Goal: Task Accomplishment & Management: Complete application form

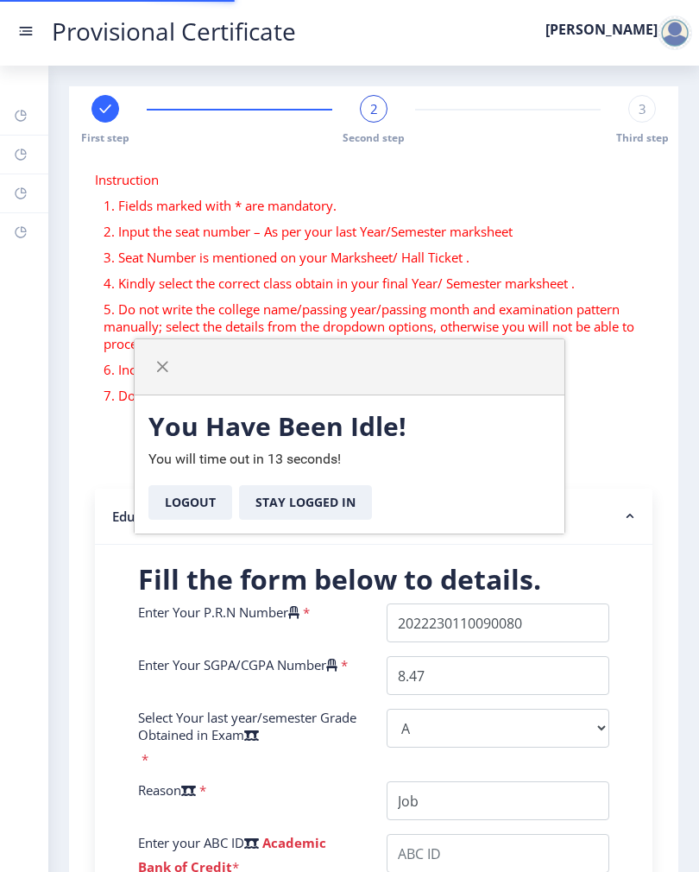
select select "A"
select select
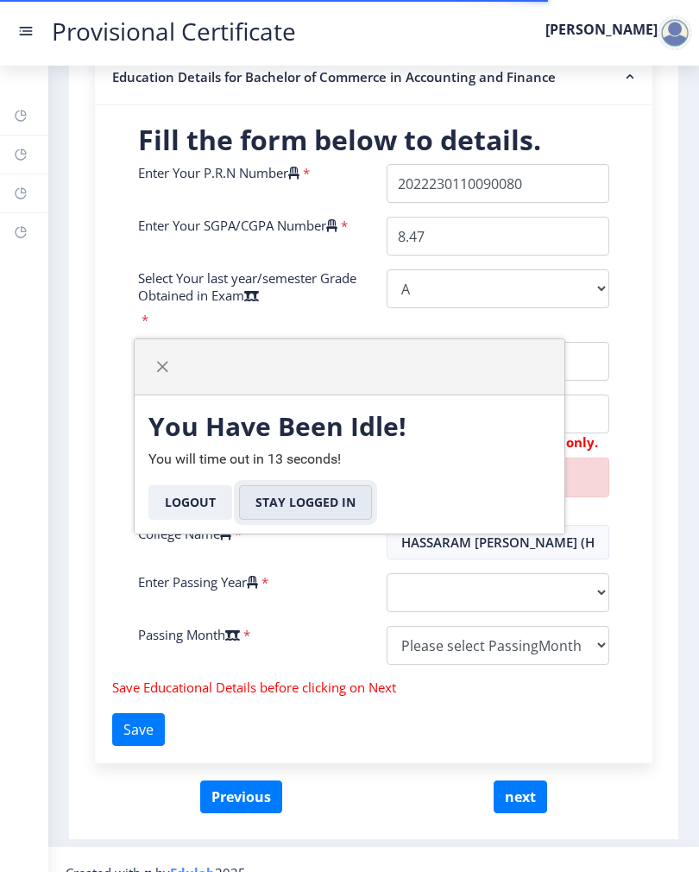
click at [312, 504] on button "Stay Logged In" at bounding box center [305, 502] width 133 height 35
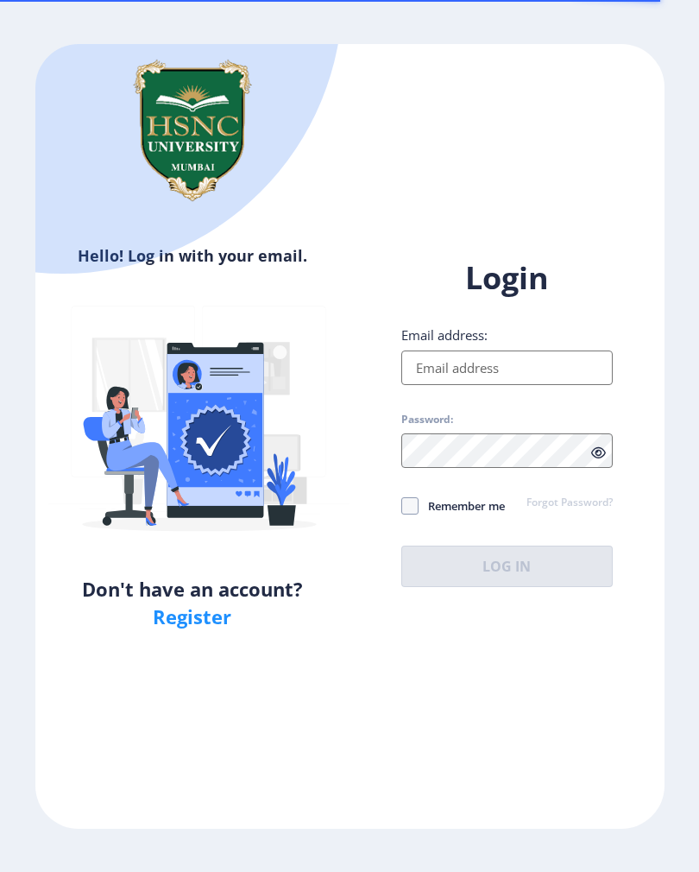
click at [509, 385] on input "Email address:" at bounding box center [506, 367] width 211 height 35
click at [518, 381] on input "Email address:" at bounding box center [506, 367] width 211 height 35
click at [490, 385] on input "Email address:" at bounding box center [506, 367] width 211 height 35
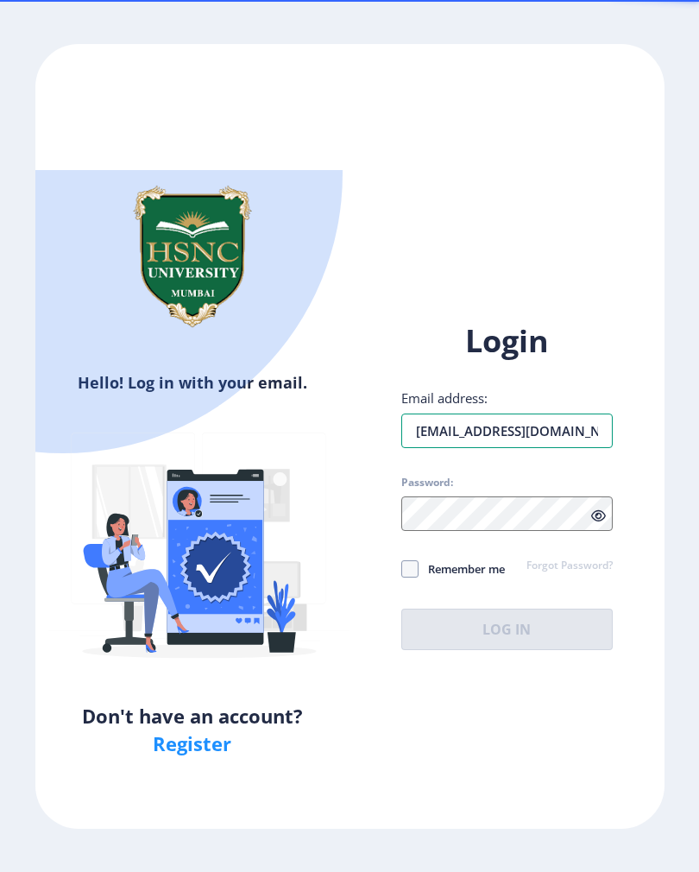
type input "[EMAIL_ADDRESS][DOMAIN_NAME]"
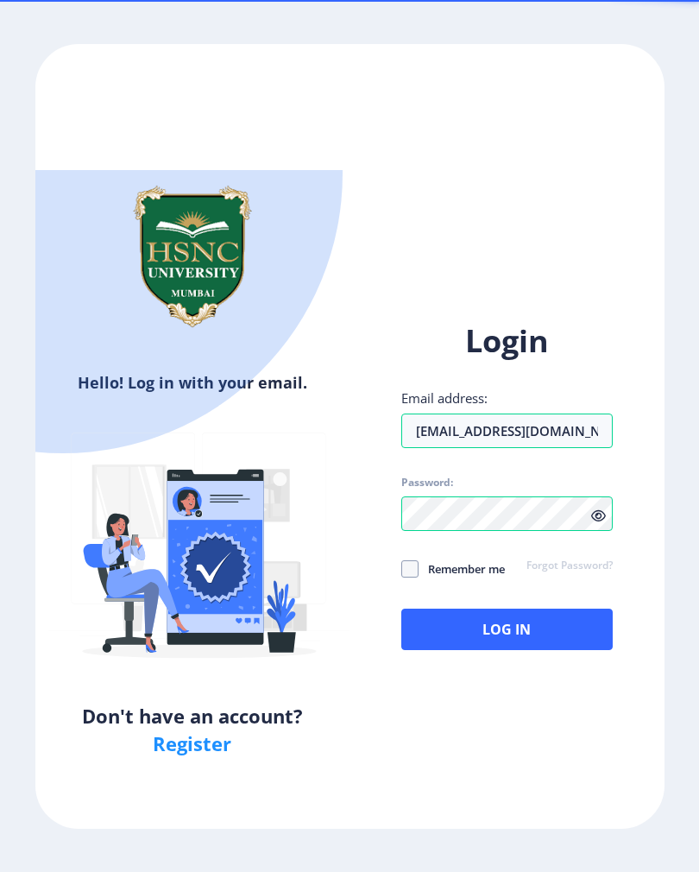
click at [418, 558] on label "Remember me" at bounding box center [453, 568] width 104 height 21
click at [402, 569] on input "Remember me" at bounding box center [401, 569] width 1 height 1
checkbox input "true"
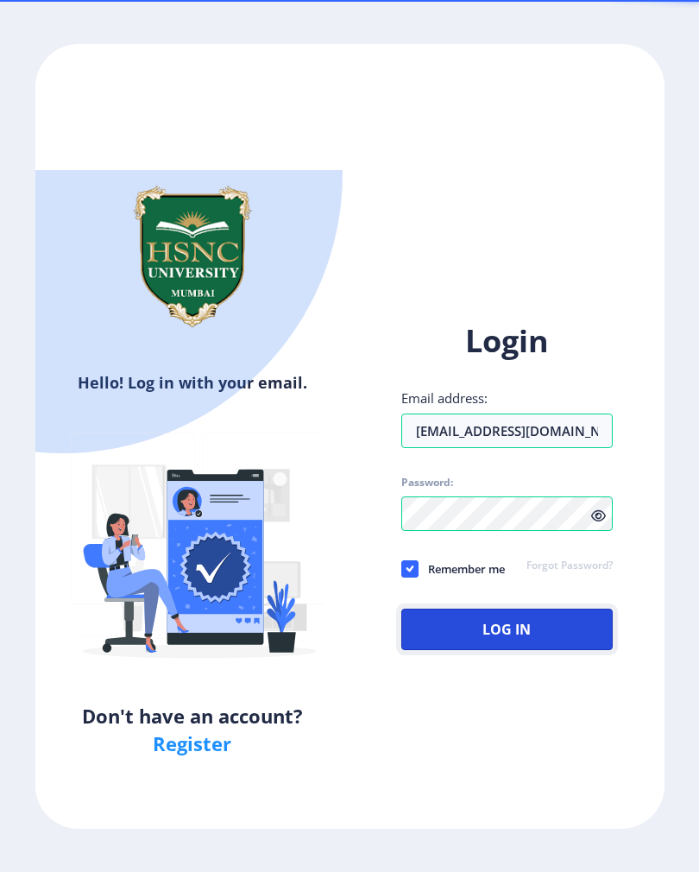
click at [474, 608] on button "Log In" at bounding box center [506, 628] width 211 height 41
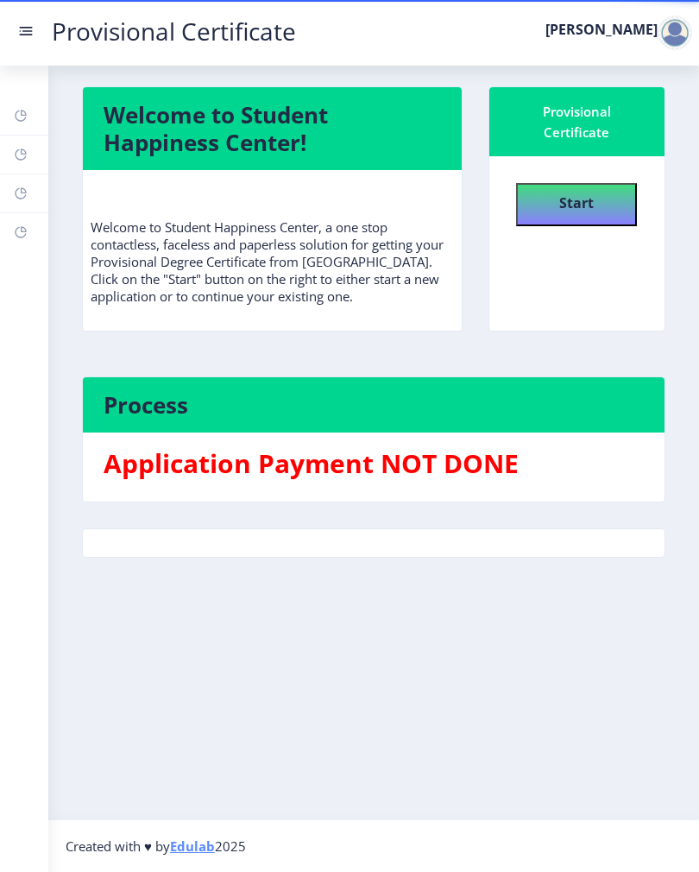
click at [560, 205] on b "Start" at bounding box center [576, 202] width 35 height 19
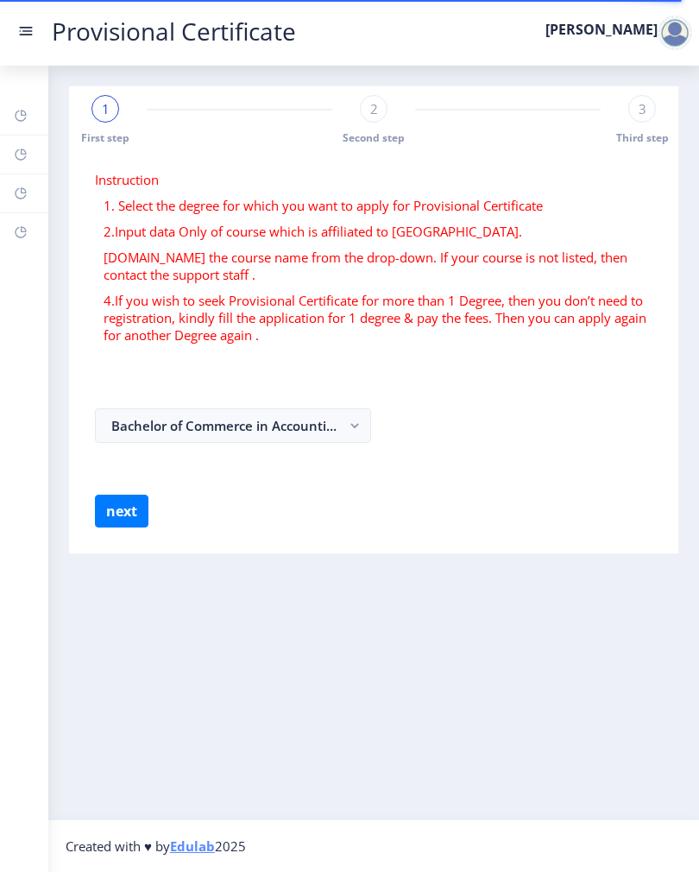
select select
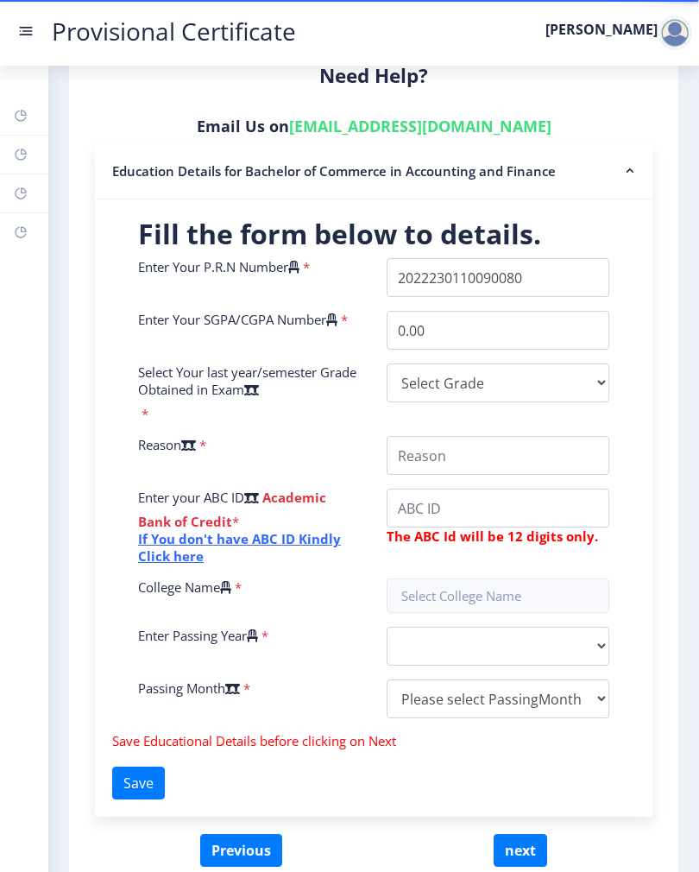
scroll to position [351, 0]
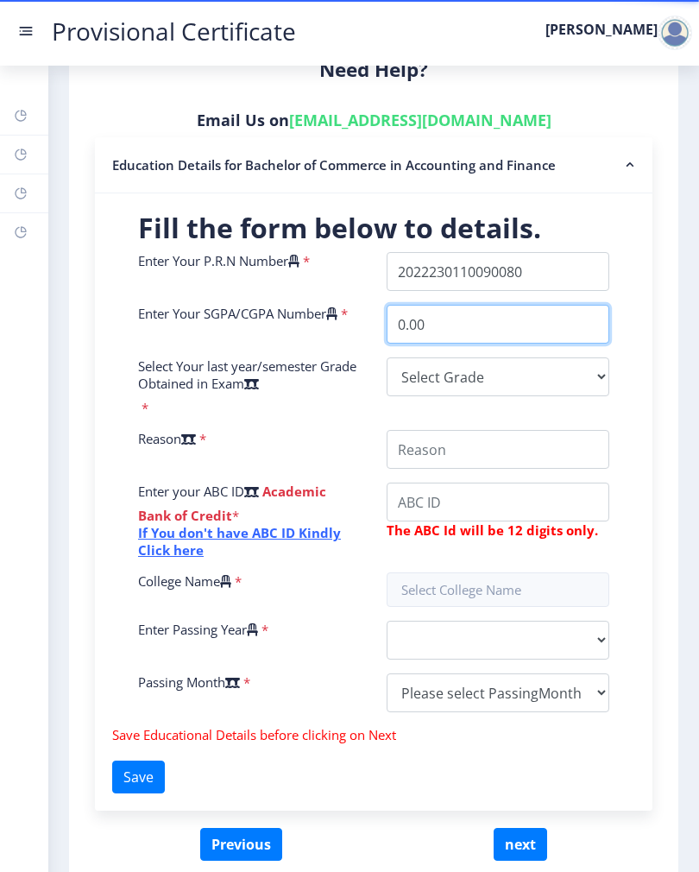
click at [552, 325] on input "0.00" at bounding box center [498, 324] width 223 height 39
type input "0"
type input "8.47"
click at [554, 379] on select "Select Grade O A+ A B+ B C D F(Fail)" at bounding box center [498, 376] width 223 height 39
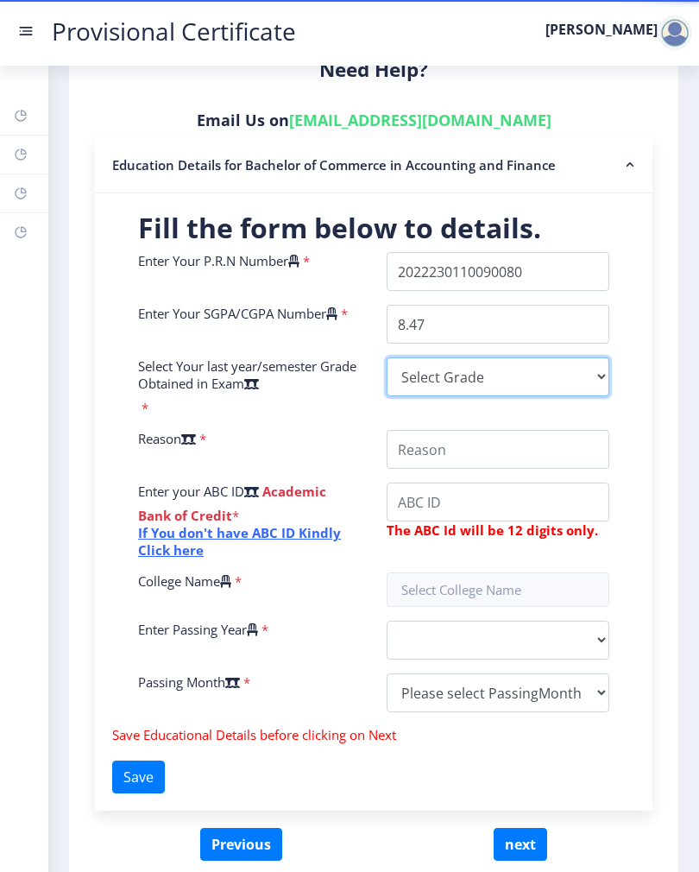
select select "A"
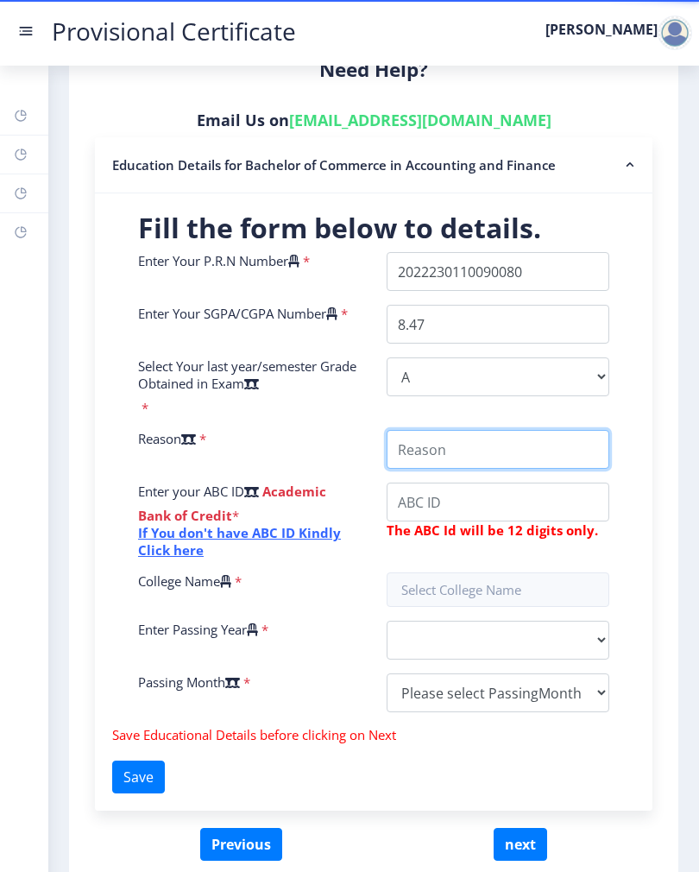
click at [476, 466] on input "College Name" at bounding box center [498, 449] width 223 height 39
type input "Job"
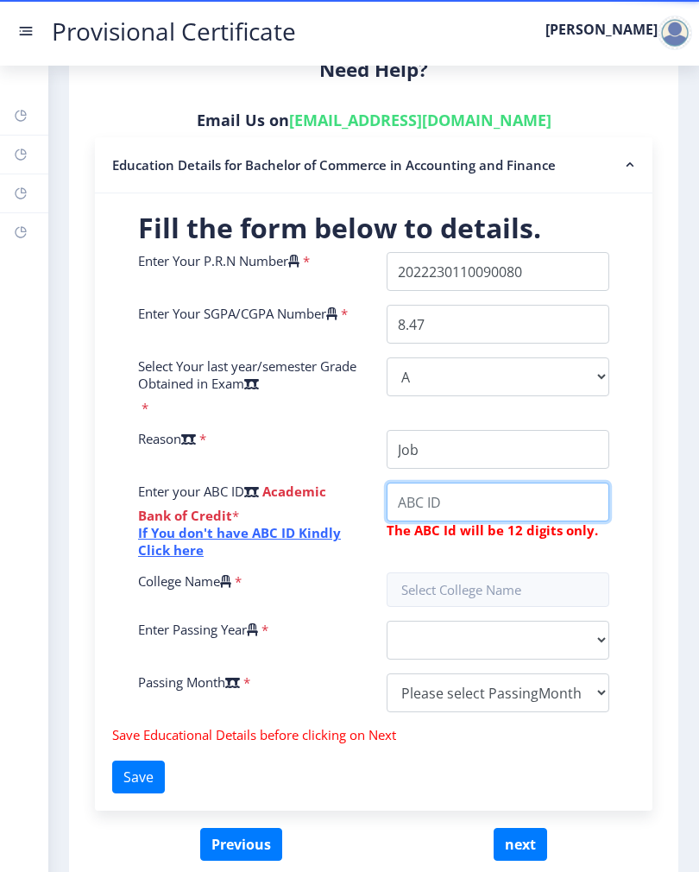
click at [502, 495] on input "College Name" at bounding box center [498, 501] width 223 height 39
type input "363899530537"
click at [564, 574] on input "text" at bounding box center [498, 589] width 223 height 35
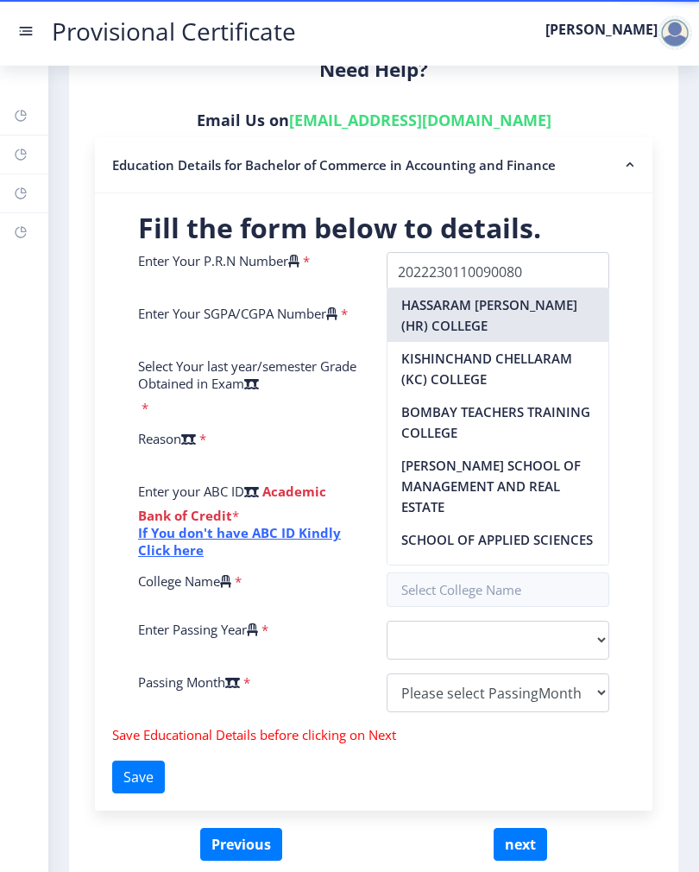
click at [527, 321] on nb-option "HASSARAM [PERSON_NAME] (HR) COLLEGE" at bounding box center [498, 315] width 221 height 54
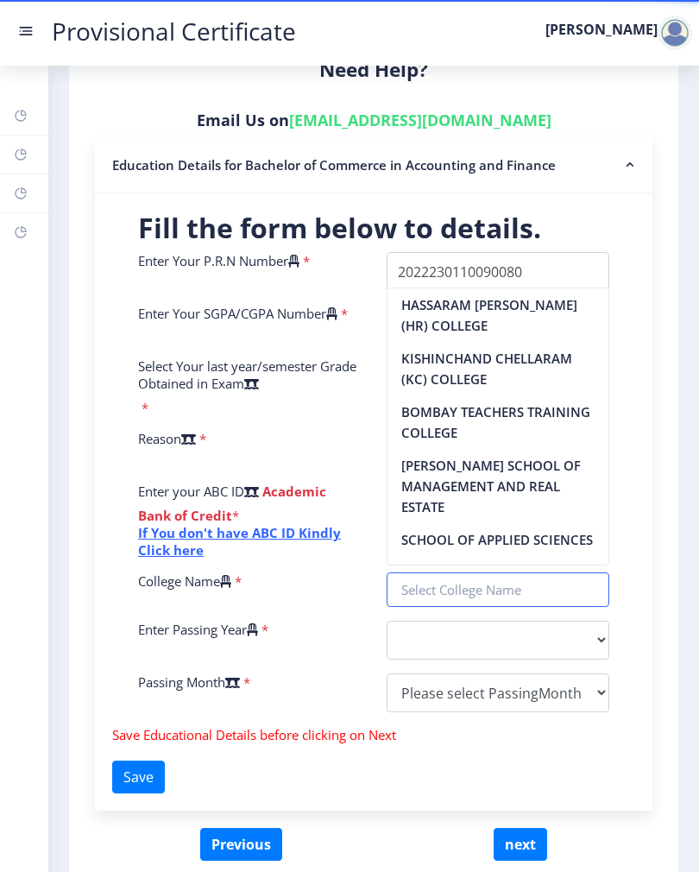
type input "HASSARAM [PERSON_NAME] (HR) COLLEGE"
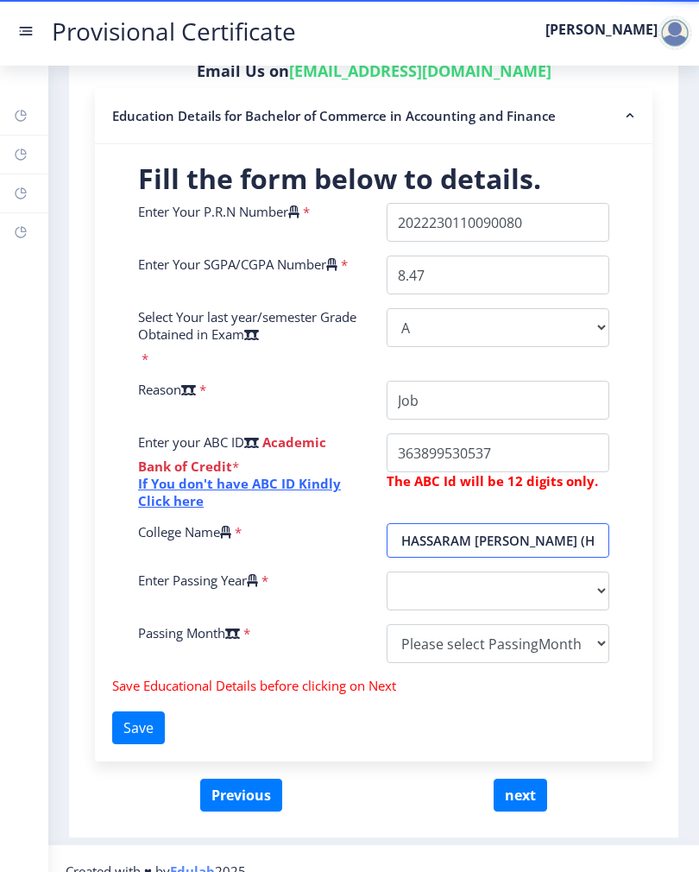
scroll to position [399, 0]
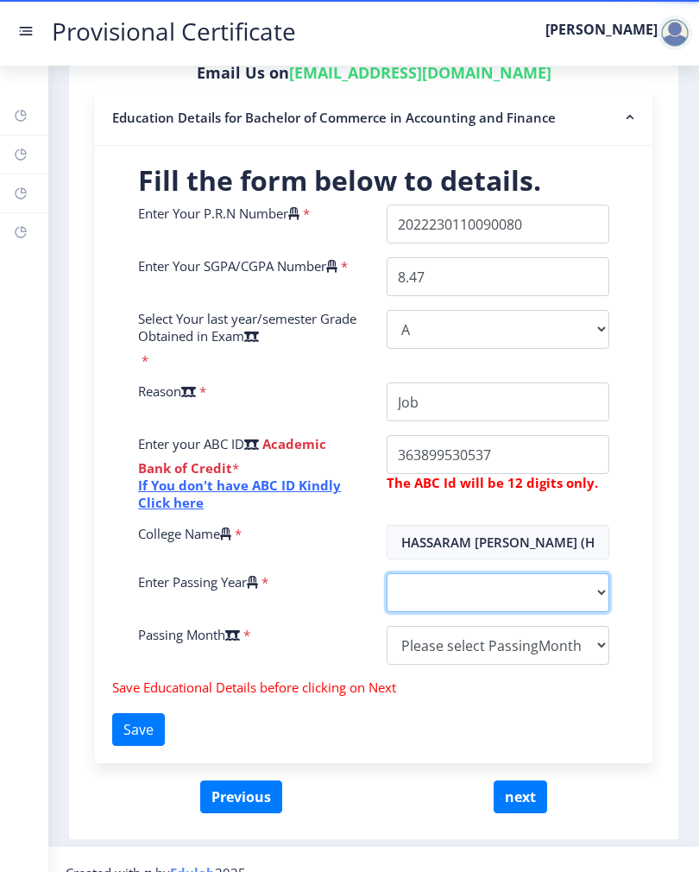
click at [517, 579] on select "2025 2024 2023 2022 2021 2020 2019 2018 2017 2016 2015 2014 2013 2012 2011 2010…" at bounding box center [498, 592] width 223 height 39
select select "2025"
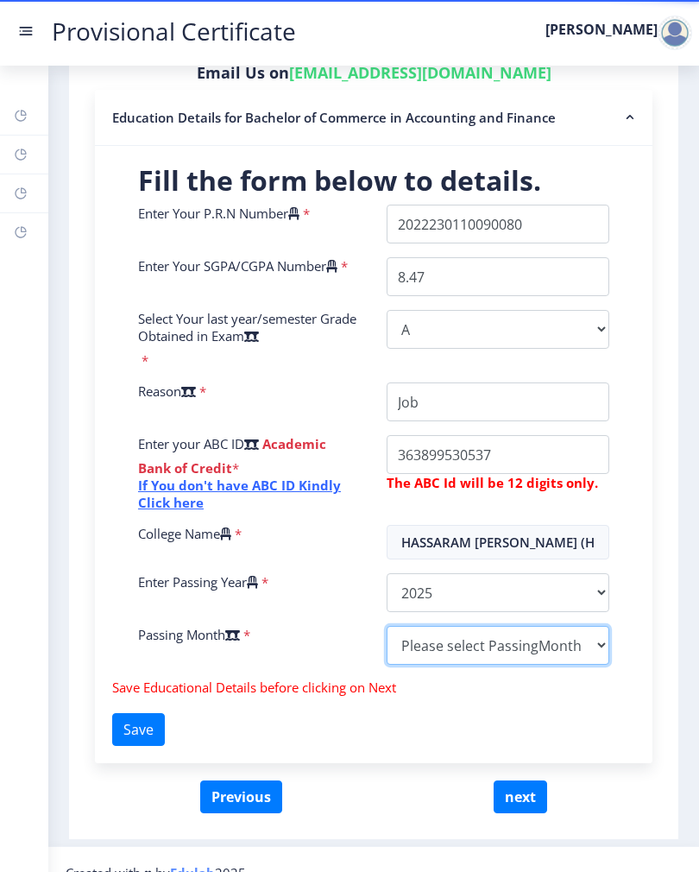
click at [549, 640] on select "Please select PassingMonth (01) January (02) February (03) March (04) April (05…" at bounding box center [498, 645] width 223 height 39
select select "March"
click at [154, 732] on button "Save" at bounding box center [138, 729] width 53 height 33
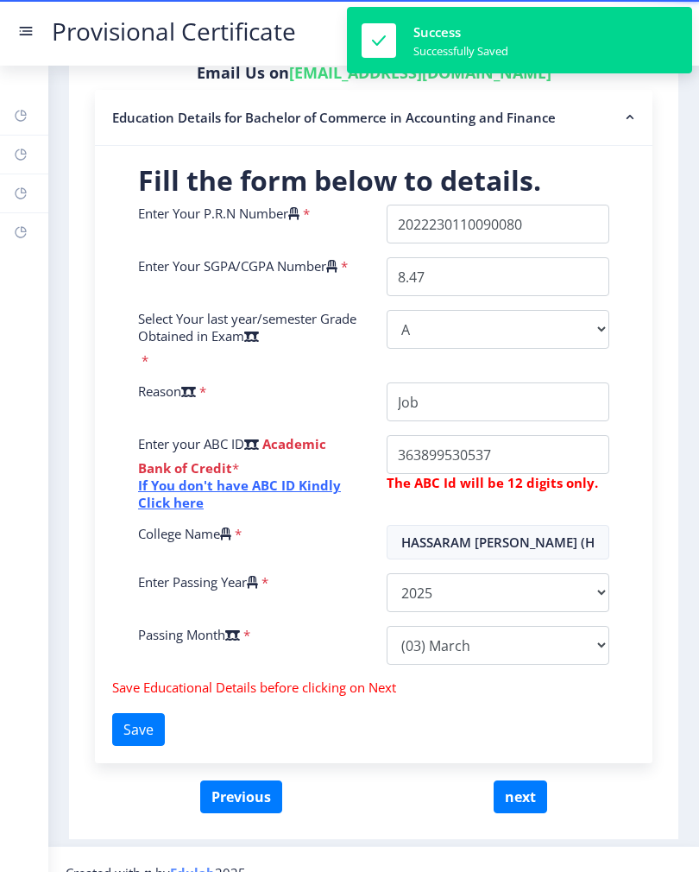
click at [149, 724] on button "Save" at bounding box center [138, 729] width 53 height 33
click at [154, 737] on button "Save" at bounding box center [138, 729] width 53 height 33
click at [153, 728] on button "Save" at bounding box center [138, 729] width 53 height 33
click at [522, 795] on button "next" at bounding box center [521, 796] width 54 height 33
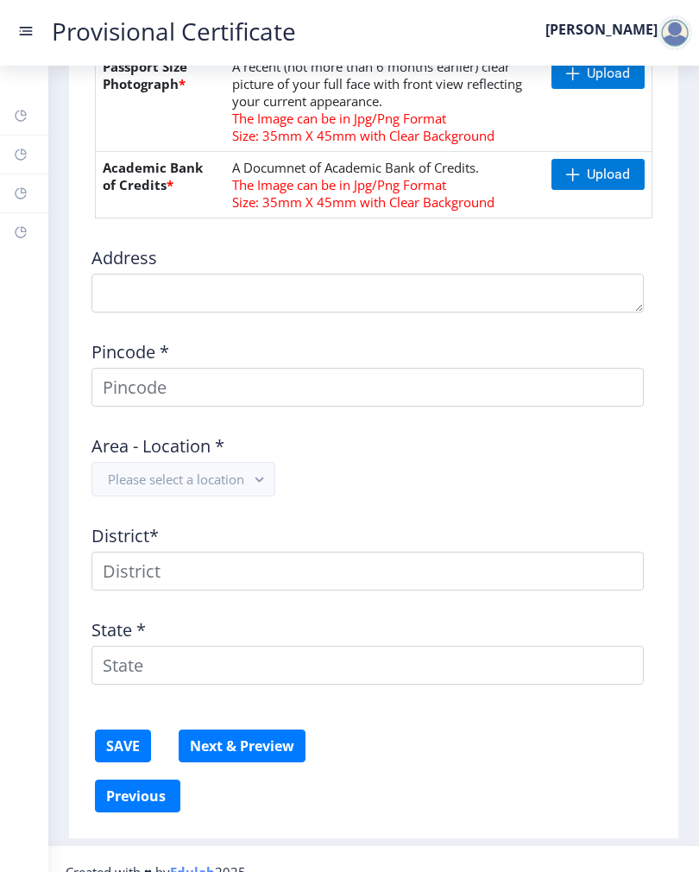
scroll to position [553, 0]
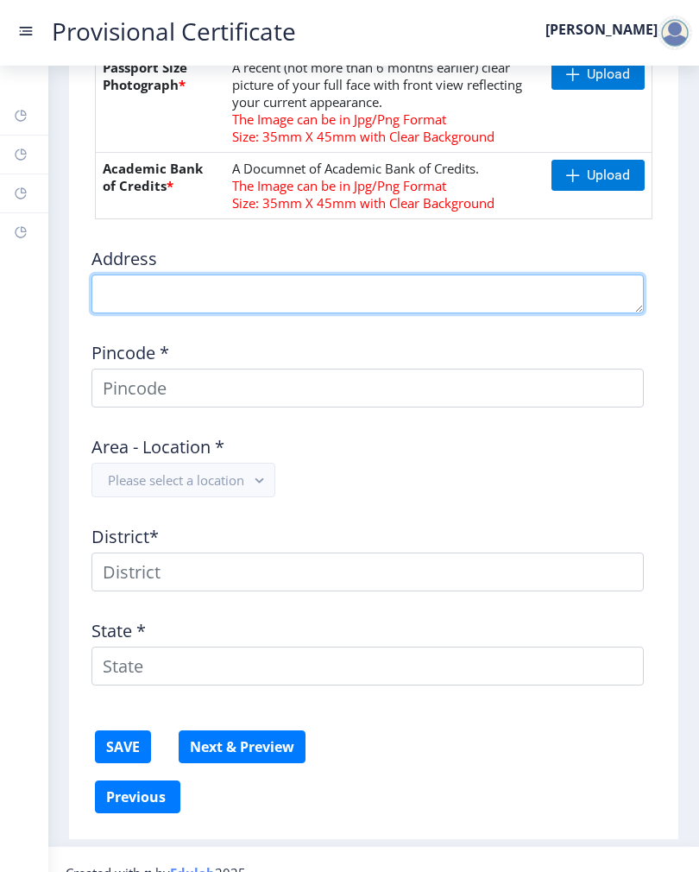
click at [416, 287] on textarea at bounding box center [367, 293] width 552 height 39
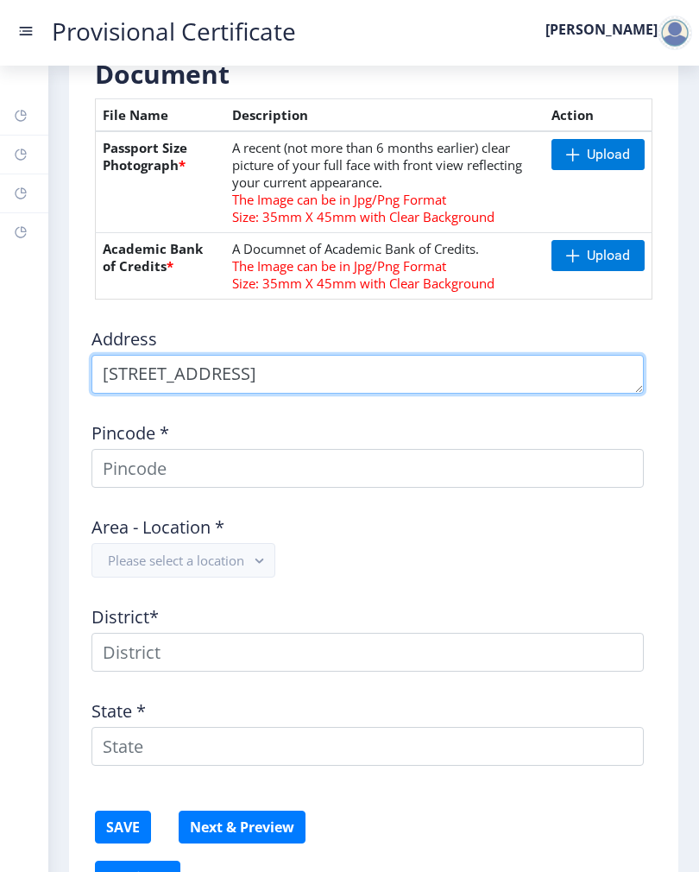
scroll to position [19, 0]
type textarea "[STREET_ADDRESS]"
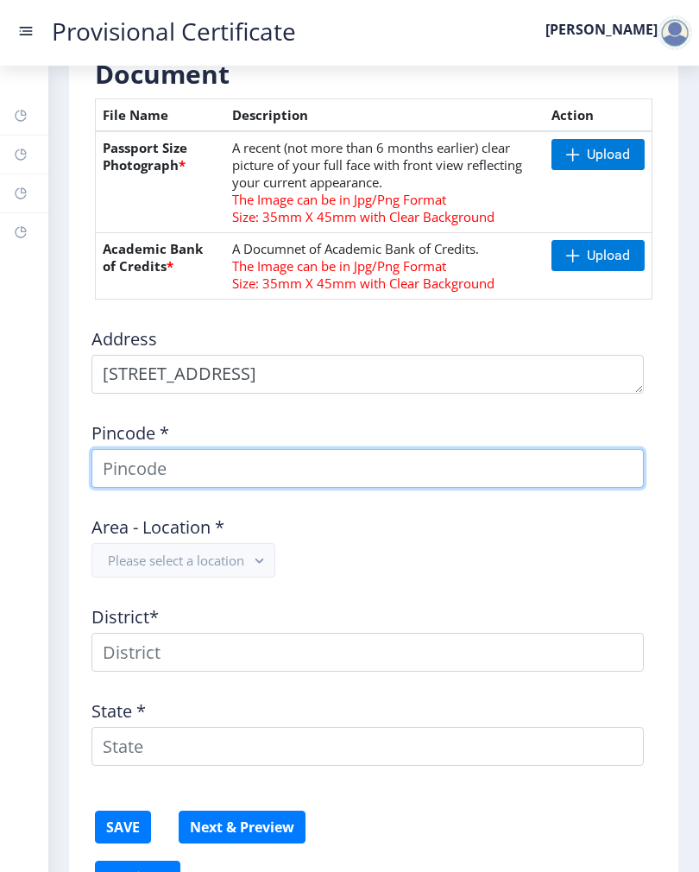
click at [125, 464] on input at bounding box center [367, 468] width 552 height 39
click at [125, 479] on input at bounding box center [367, 468] width 552 height 39
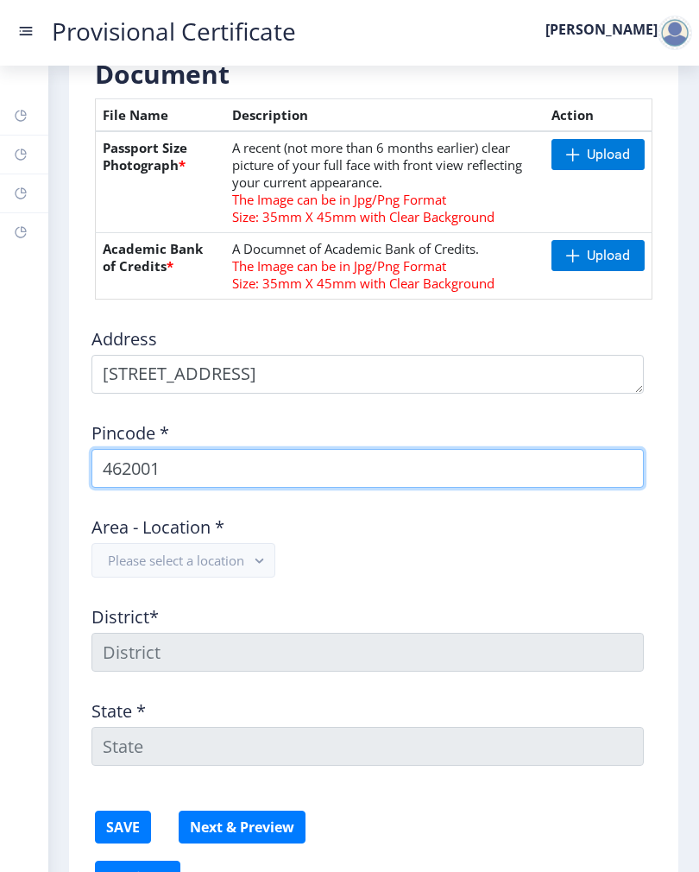
type input "462001"
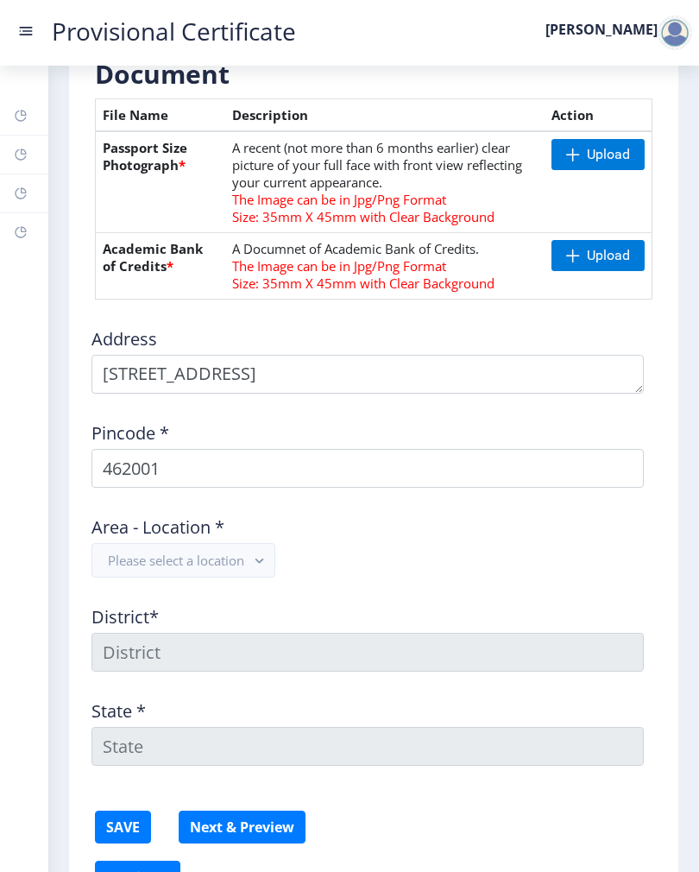
click at [247, 564] on button "Please select a location" at bounding box center [183, 560] width 184 height 35
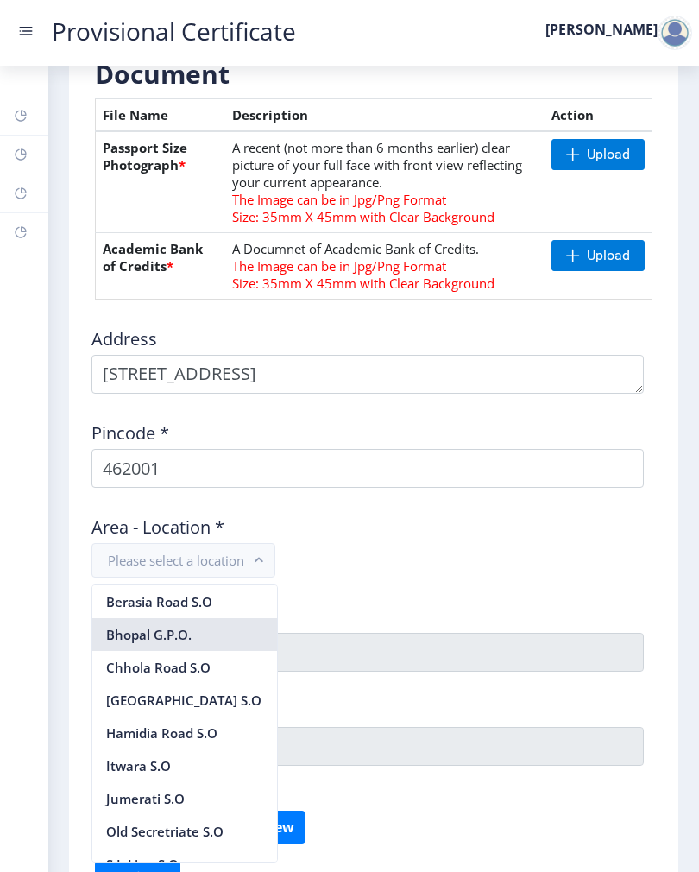
click at [243, 643] on nb-option "Bhopal G.P.O." at bounding box center [184, 634] width 185 height 33
type input "BHOPAL"
type input "[GEOGRAPHIC_DATA]"
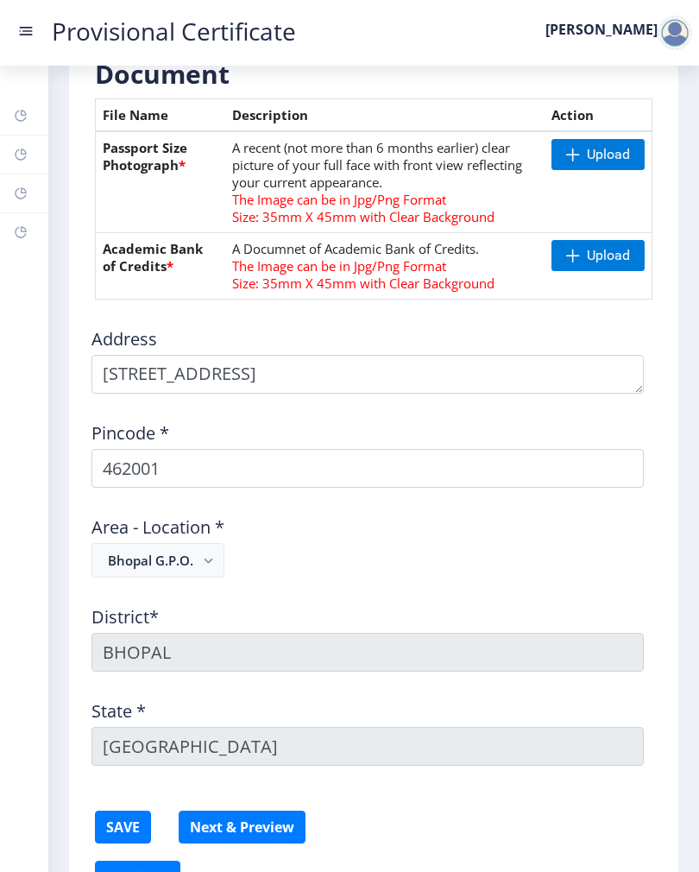
click at [211, 568] on rect "button" at bounding box center [209, 561] width 20 height 20
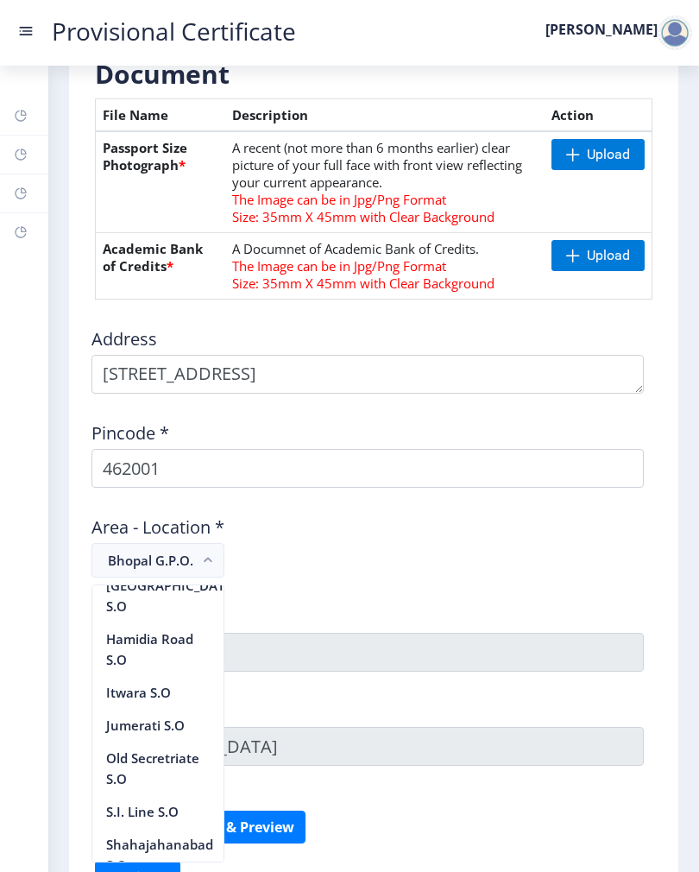
scroll to position [155, 0]
click at [151, 835] on nb-option "Shahajahanabad S.O" at bounding box center [157, 856] width 131 height 54
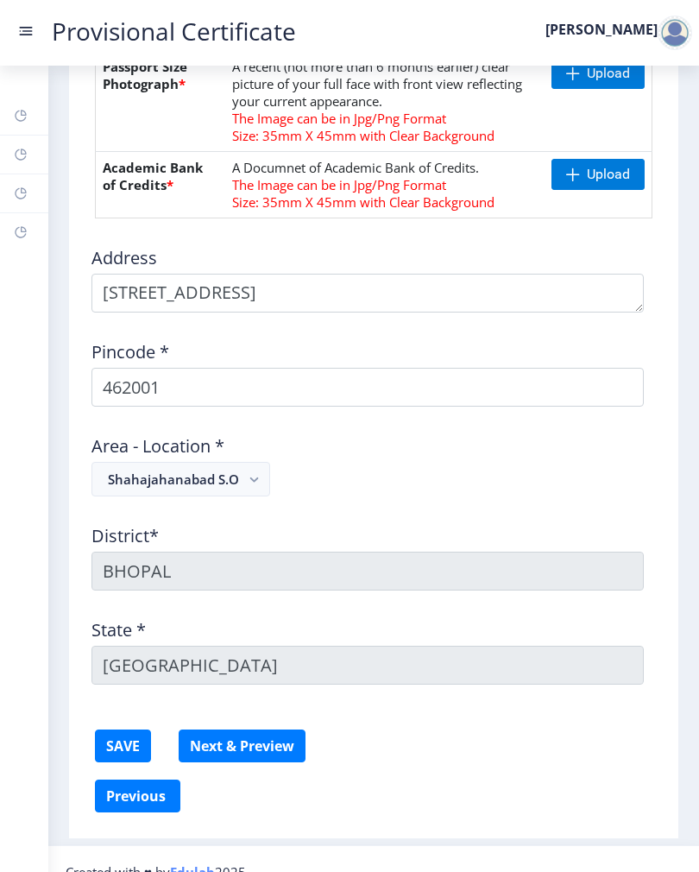
scroll to position [553, 0]
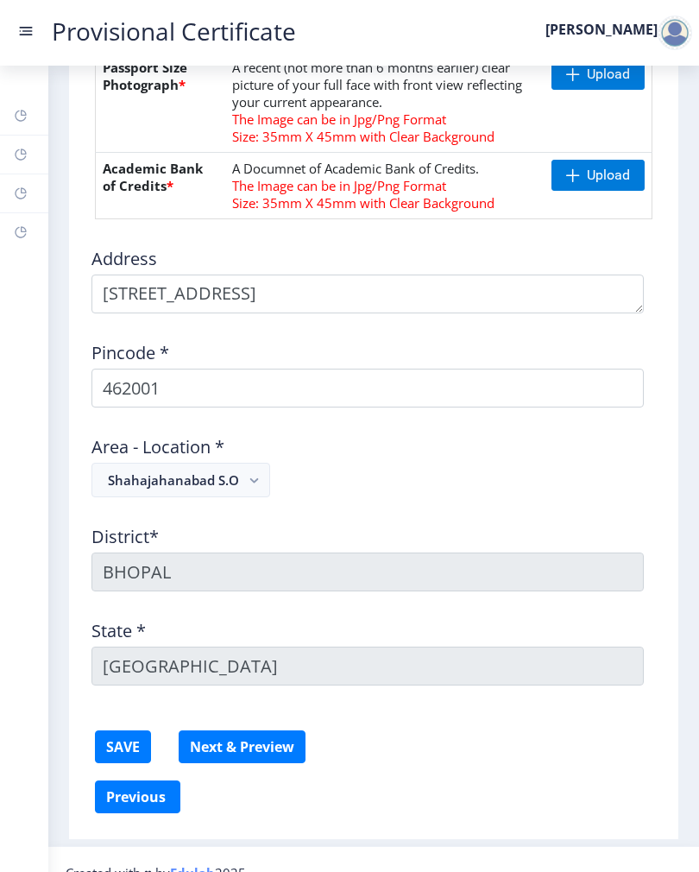
click at [129, 744] on button "SAVE" at bounding box center [123, 746] width 56 height 33
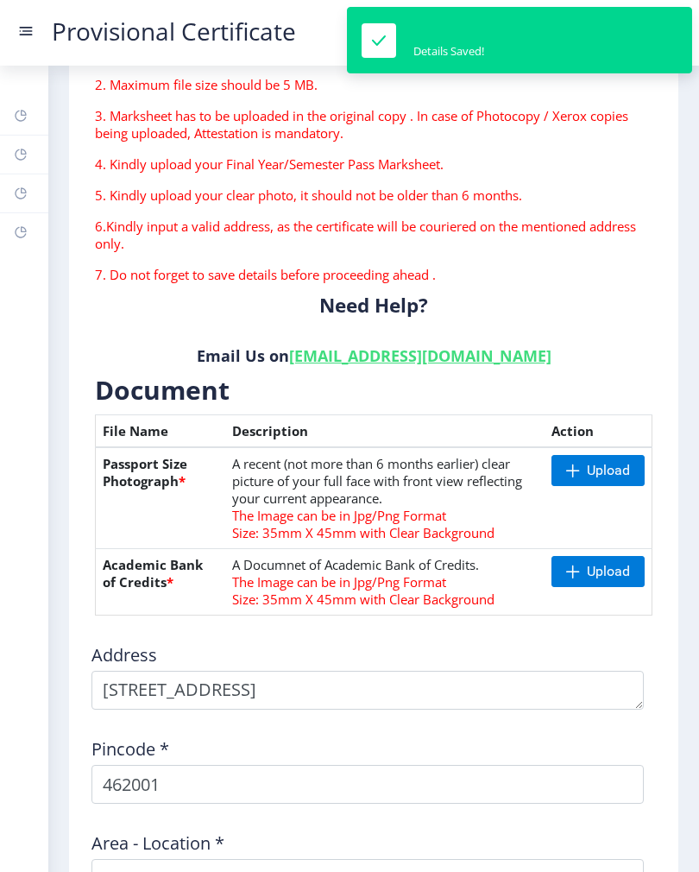
scroll to position [149, 0]
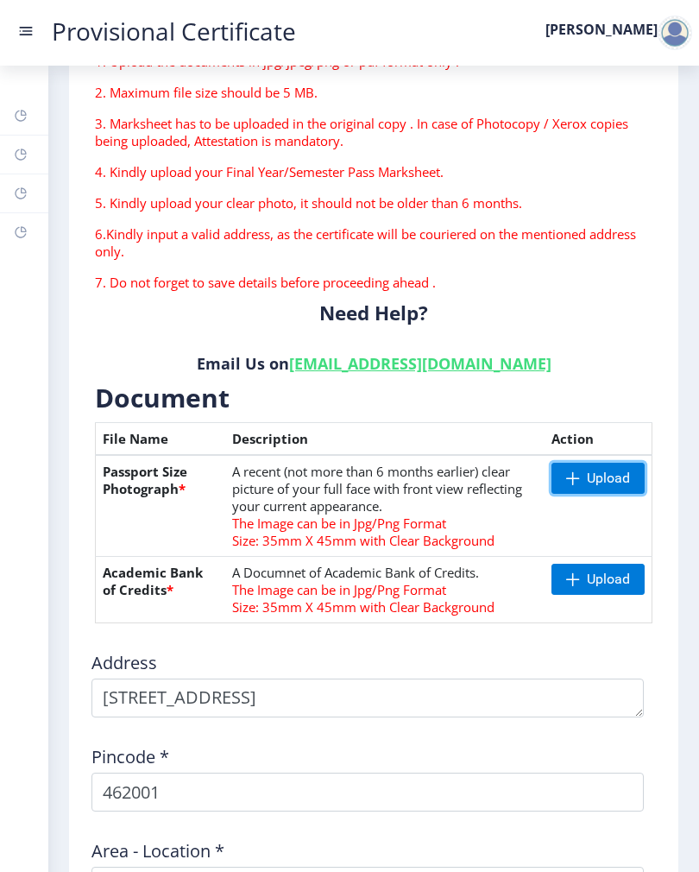
click at [597, 466] on span "Upload" at bounding box center [598, 478] width 93 height 31
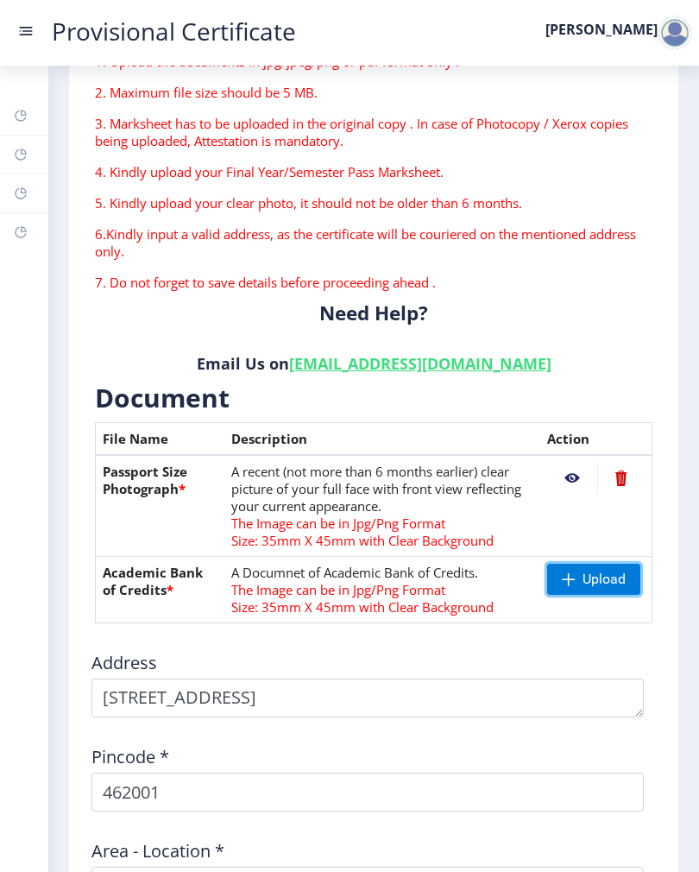
click at [596, 577] on span "Upload" at bounding box center [604, 579] width 43 height 17
click at [590, 583] on span "Upload" at bounding box center [604, 579] width 43 height 17
click at [589, 584] on span "Upload" at bounding box center [604, 579] width 43 height 17
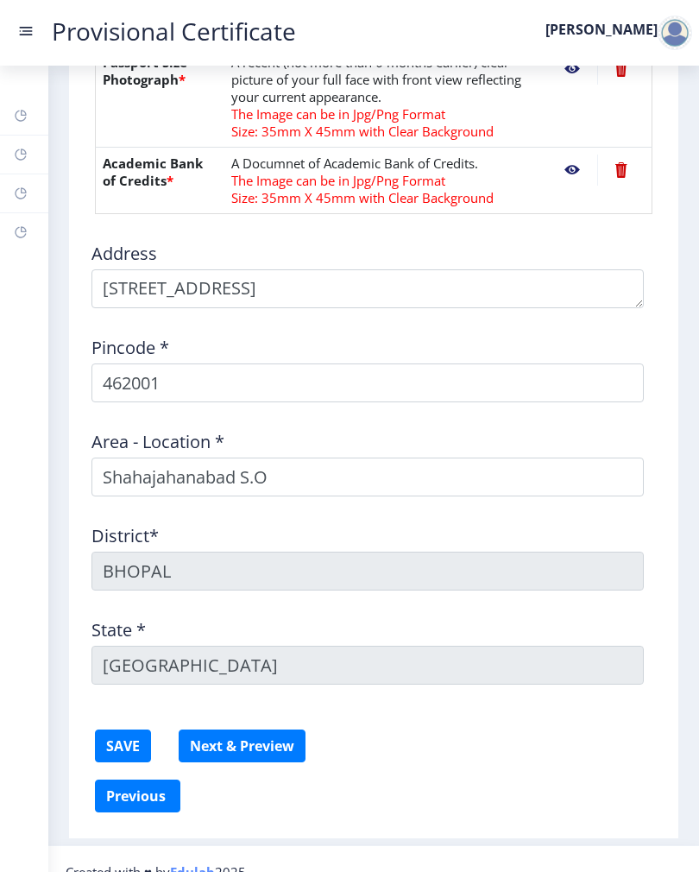
scroll to position [558, 0]
click at [130, 746] on button "SAVE" at bounding box center [123, 746] width 56 height 33
click at [125, 744] on button "SAVE" at bounding box center [123, 746] width 56 height 33
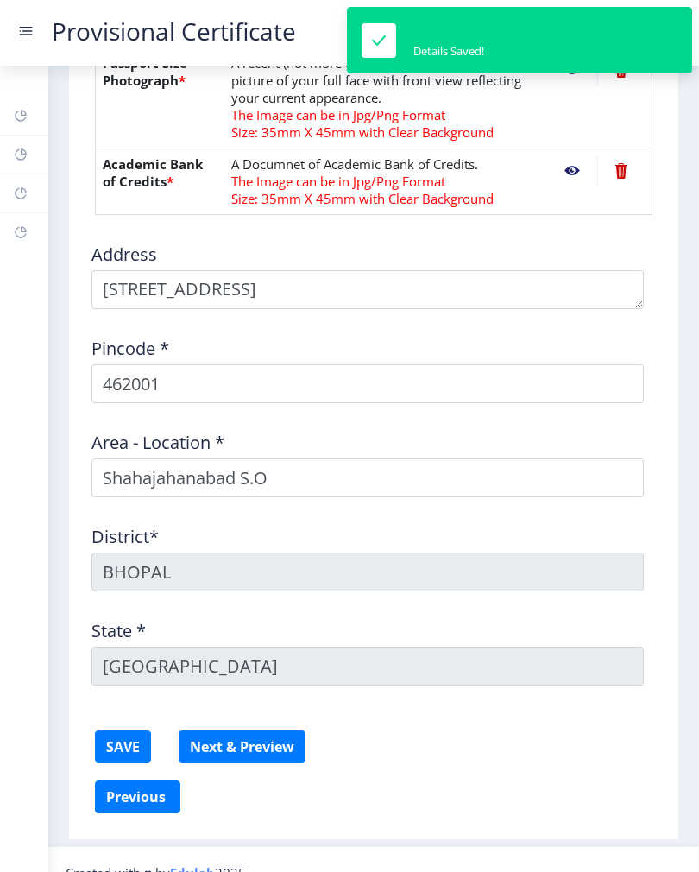
click at [245, 760] on button "Next & Preview" at bounding box center [242, 746] width 127 height 33
click at [120, 747] on button "SAVE" at bounding box center [123, 746] width 56 height 33
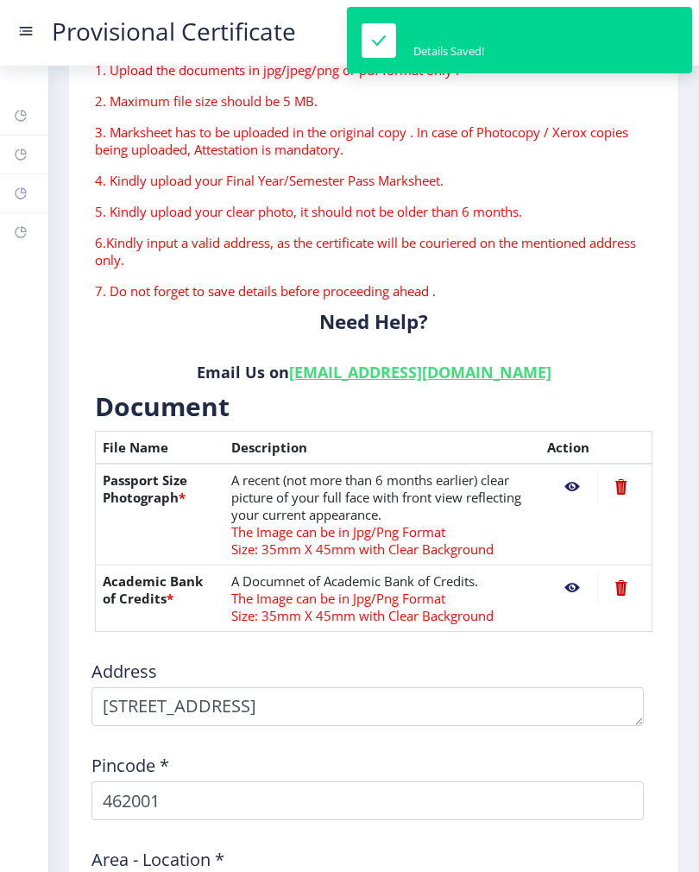
scroll to position [137, 0]
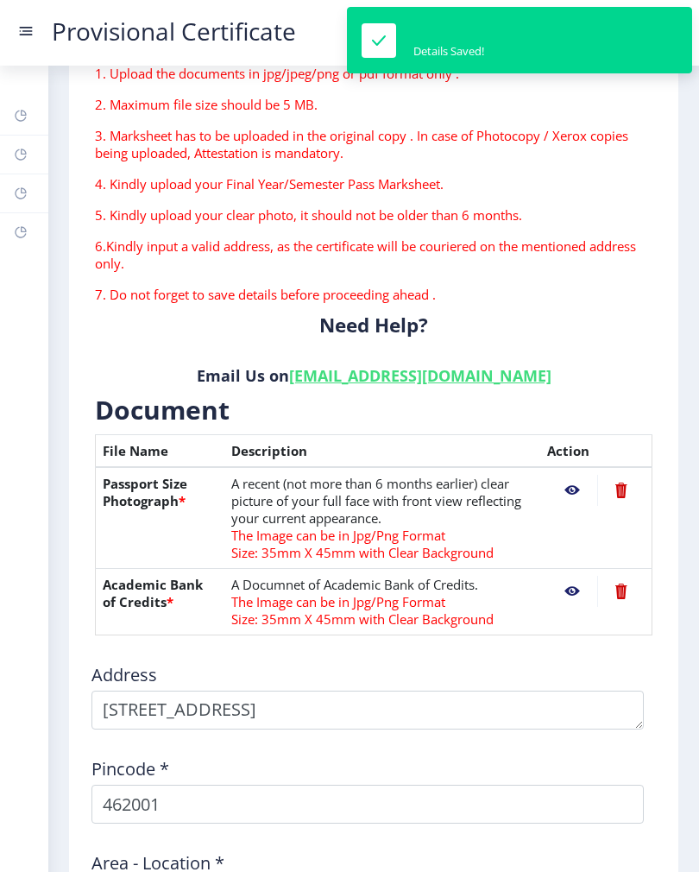
click at [569, 479] on nb-action at bounding box center [572, 490] width 50 height 31
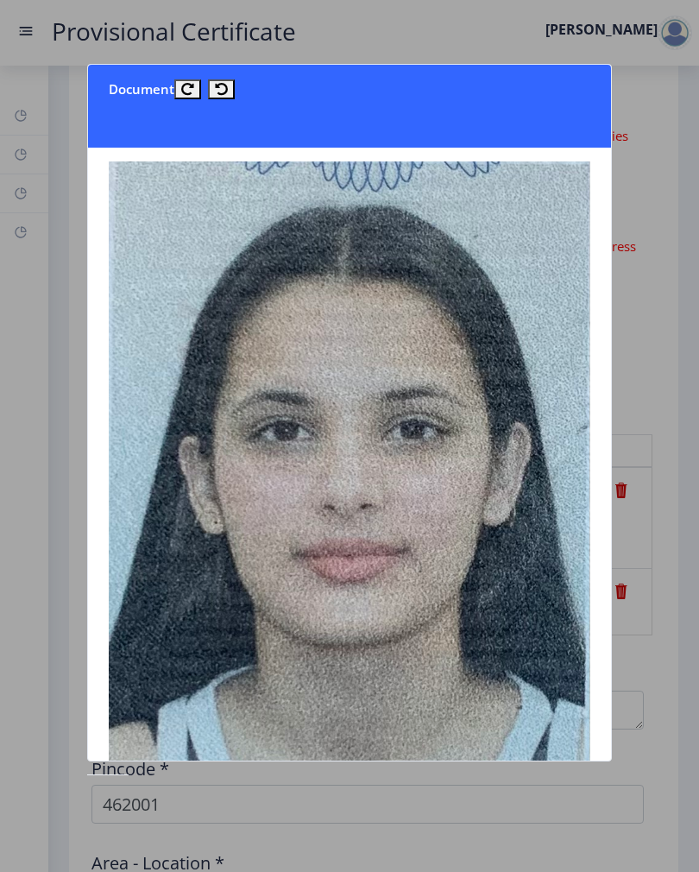
click at [63, 167] on div at bounding box center [349, 436] width 699 height 872
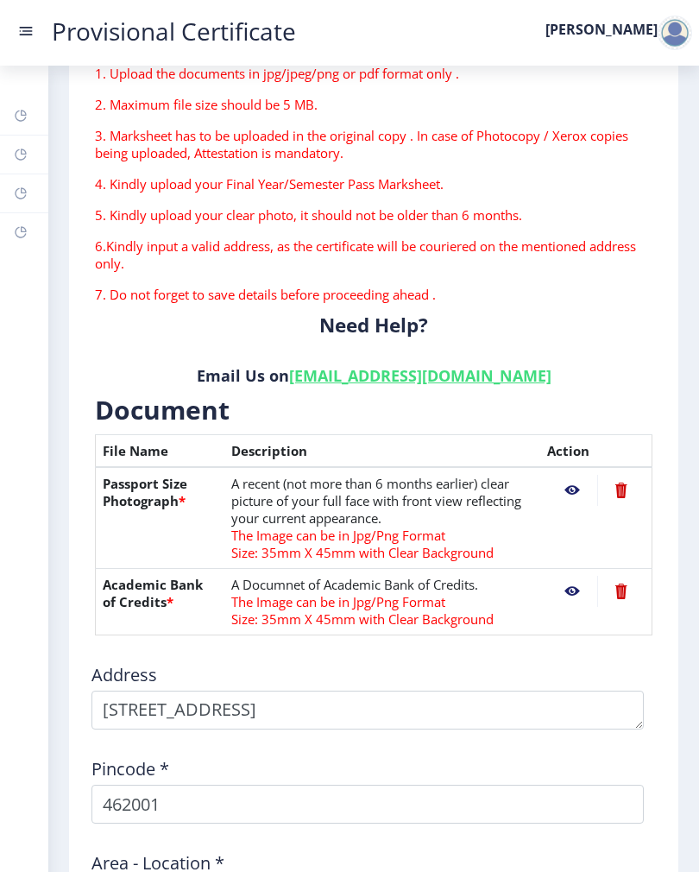
click at [569, 582] on nb-action at bounding box center [572, 591] width 50 height 31
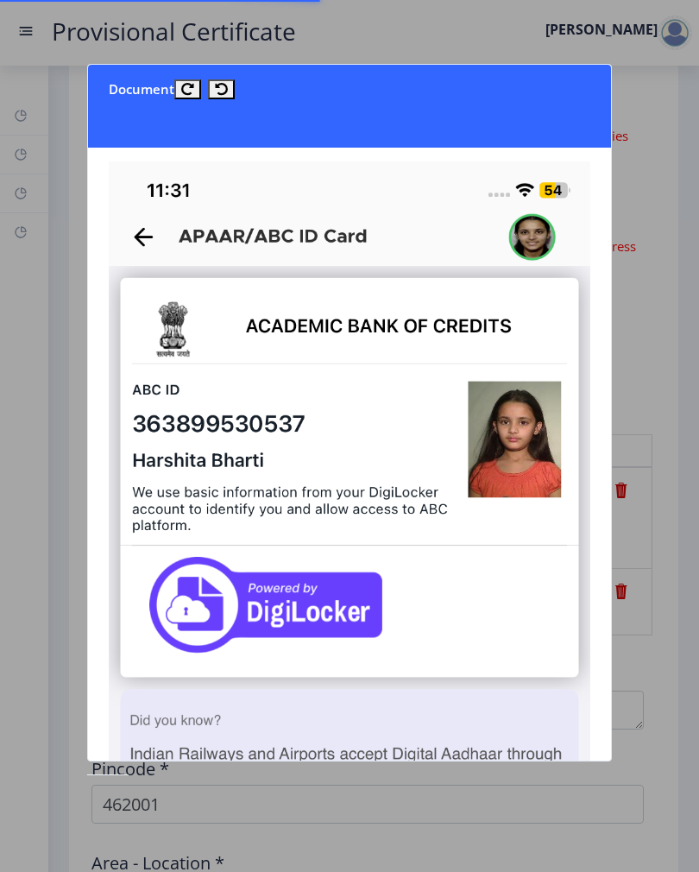
click at [73, 450] on div at bounding box center [349, 436] width 699 height 872
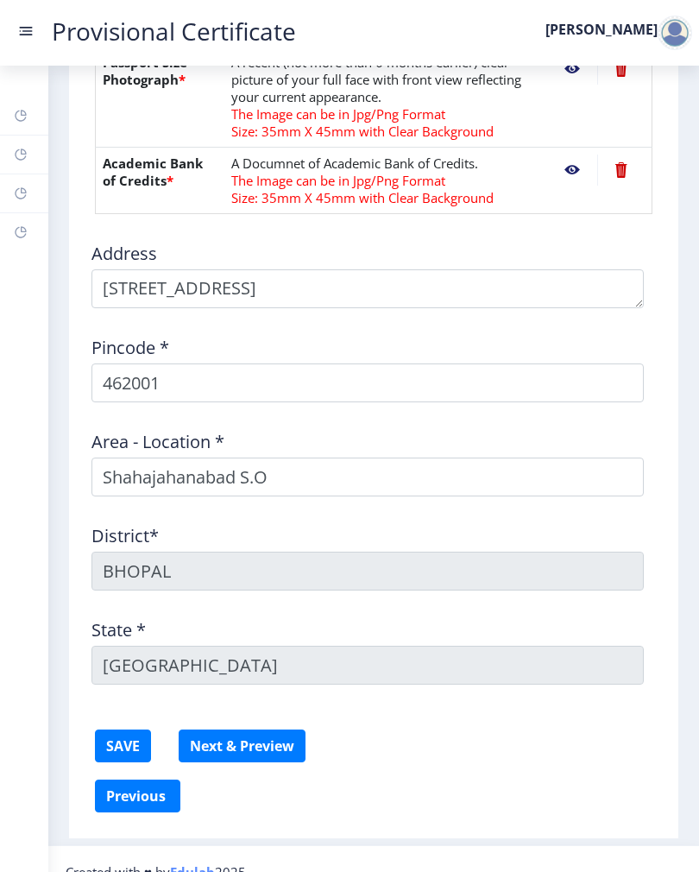
scroll to position [558, 0]
click at [236, 748] on button "Next & Preview" at bounding box center [242, 746] width 127 height 33
click at [128, 749] on button "SAVE" at bounding box center [123, 746] width 56 height 33
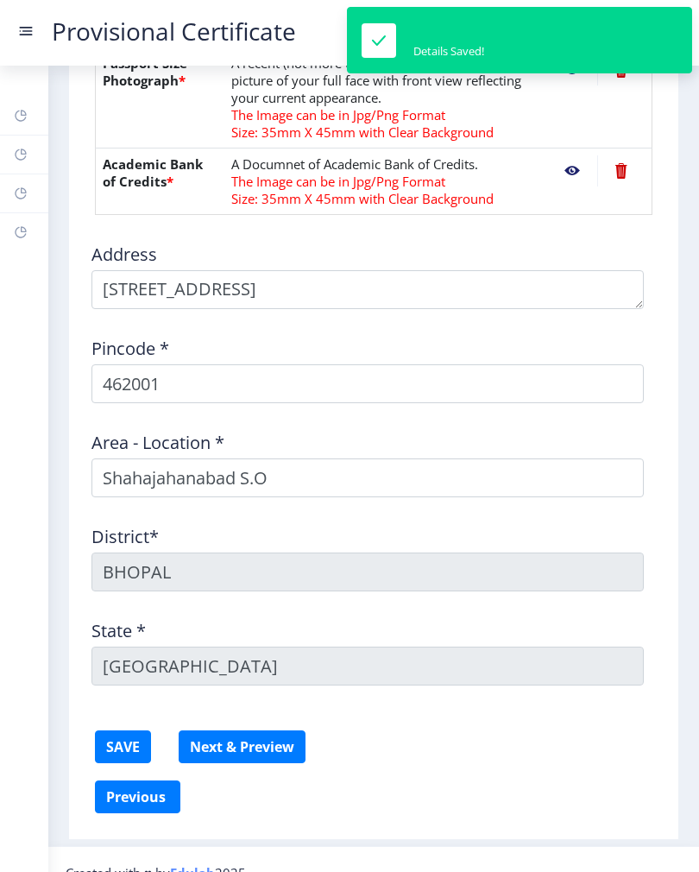
click at [230, 761] on button "Next & Preview" at bounding box center [242, 746] width 127 height 33
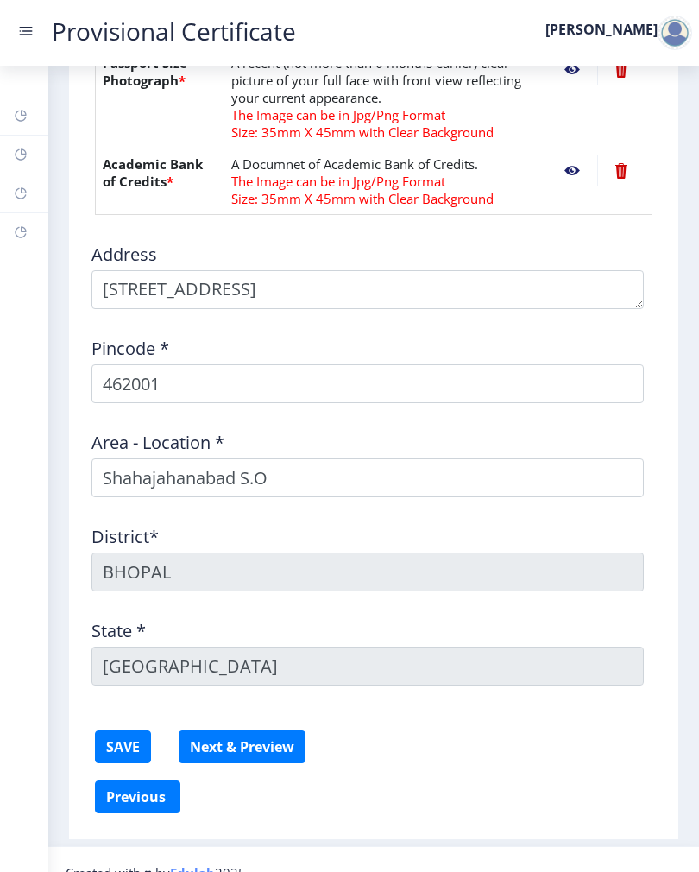
click at [262, 746] on button "Next & Preview" at bounding box center [242, 746] width 127 height 33
click at [126, 760] on button "SAVE" at bounding box center [123, 746] width 56 height 33
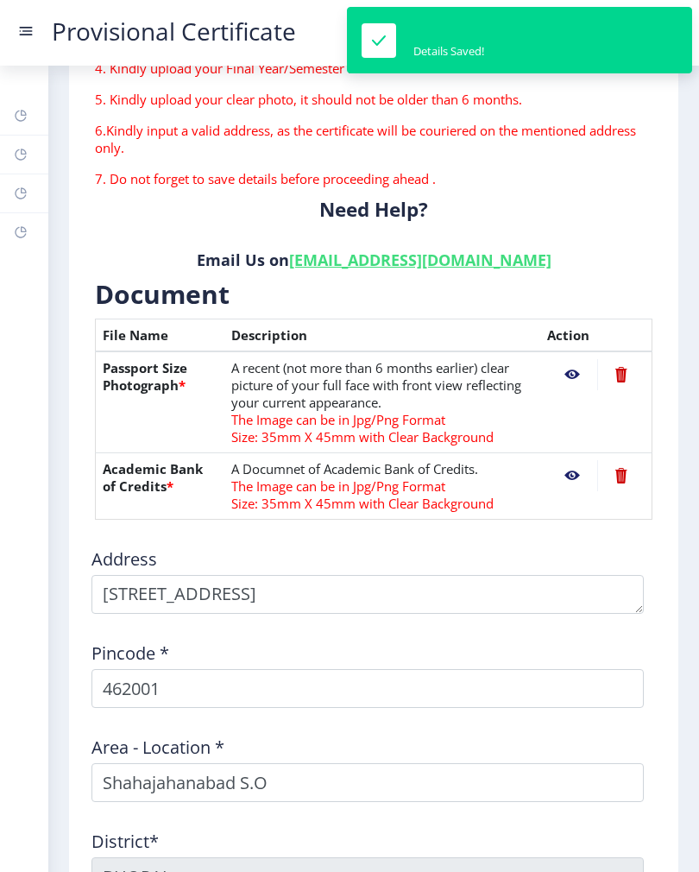
scroll to position [252, 0]
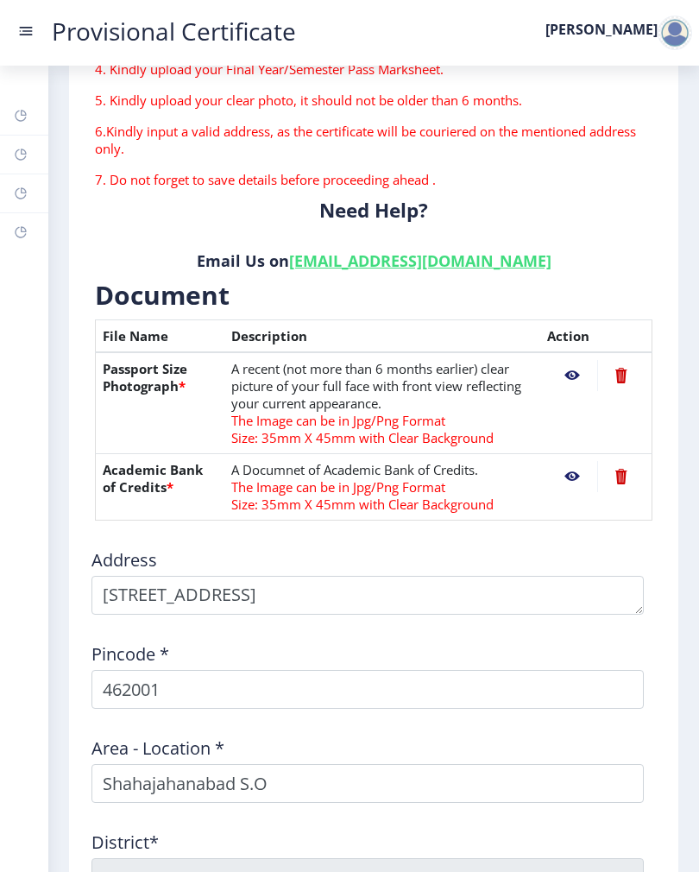
click at [160, 501] on th "Academic Bank of Credits *" at bounding box center [160, 487] width 129 height 66
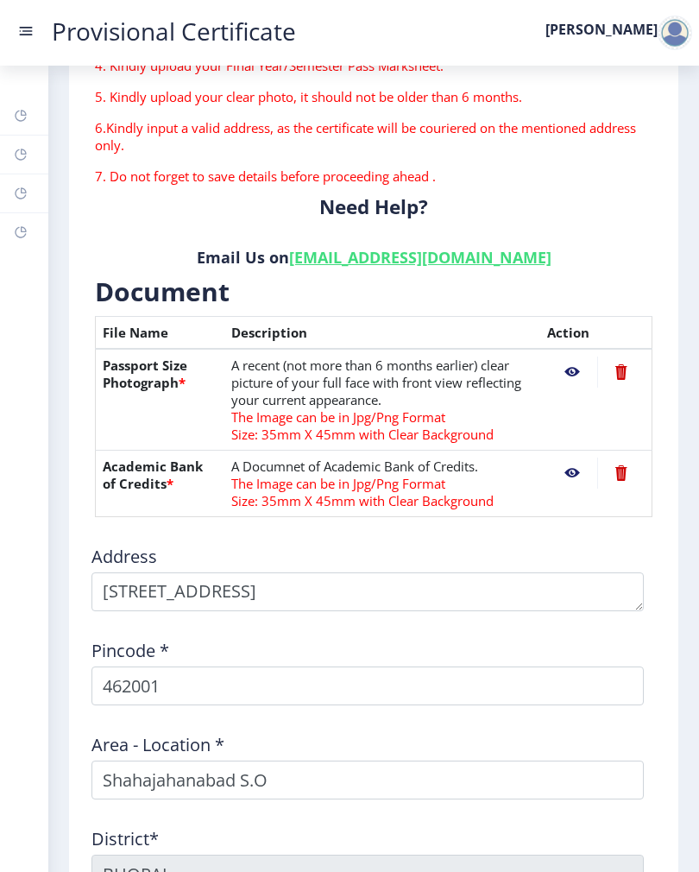
scroll to position [249, 0]
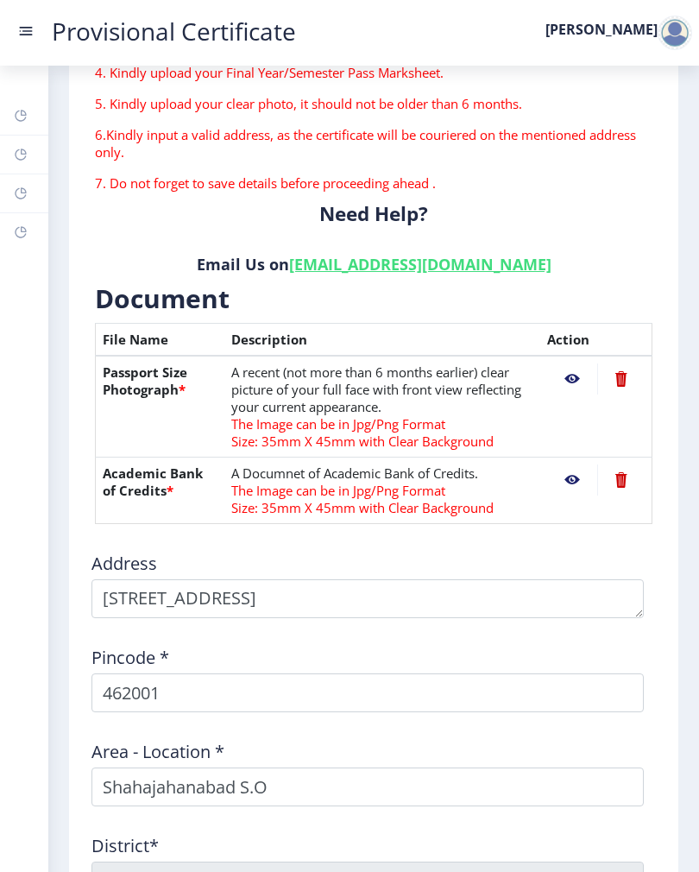
click at [268, 515] on span "Size: 35mm X 45mm with Clear Background" at bounding box center [362, 507] width 262 height 17
click at [250, 443] on span "Size: 35mm X 45mm with Clear Background" at bounding box center [362, 440] width 262 height 17
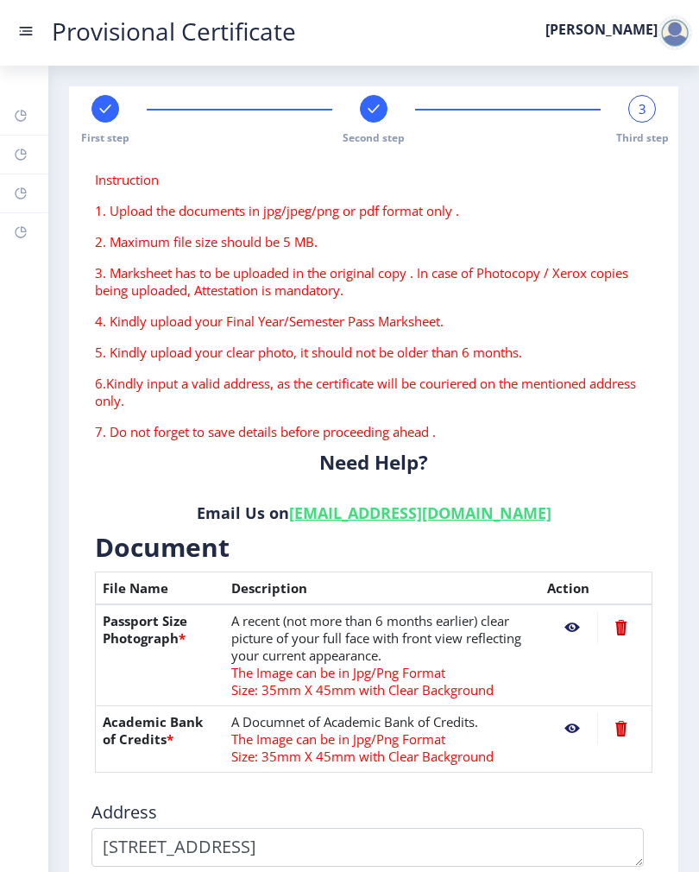
scroll to position [0, 0]
click at [23, 127] on link "Dashboard" at bounding box center [24, 116] width 48 height 38
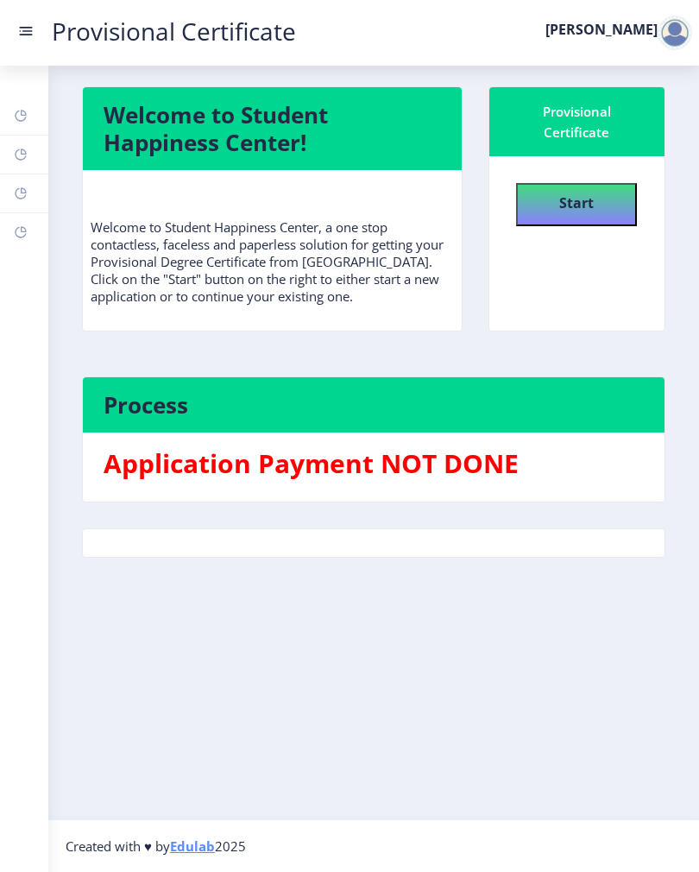
click at [565, 220] on button "Start" at bounding box center [576, 204] width 121 height 43
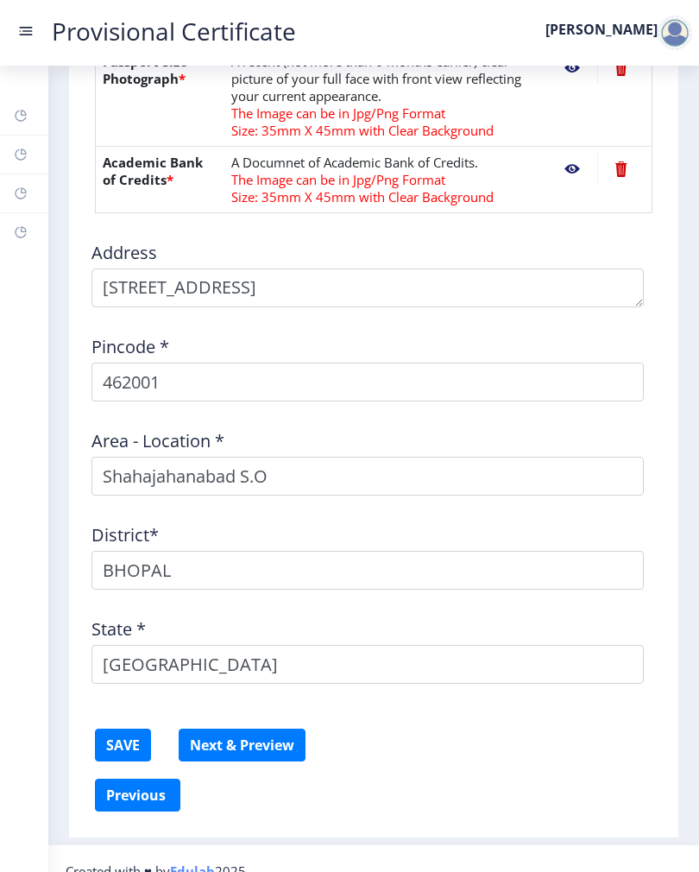
scroll to position [558, 0]
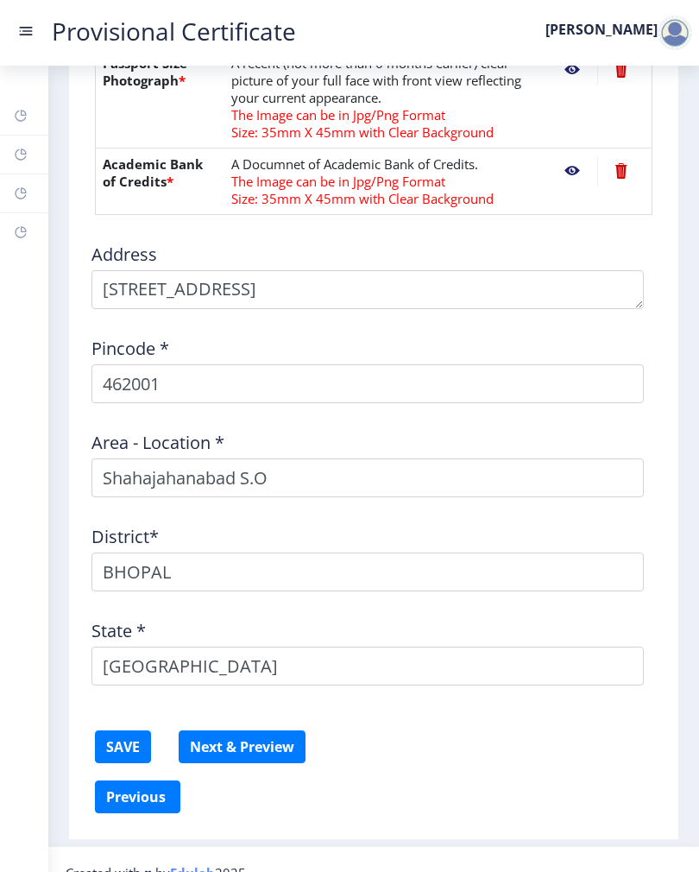
click at [236, 744] on button "Next & Preview" at bounding box center [242, 746] width 127 height 33
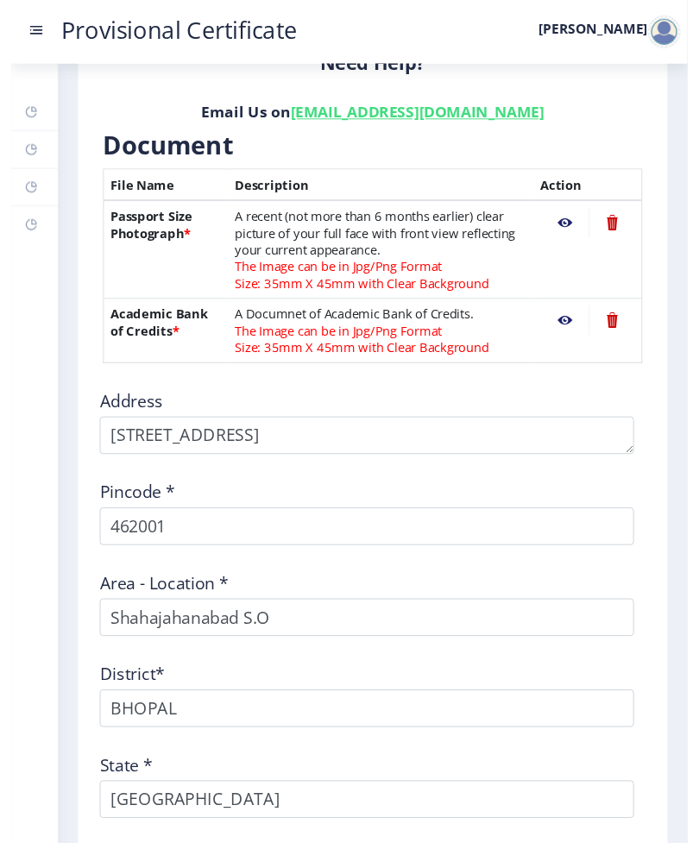
scroll to position [381, 0]
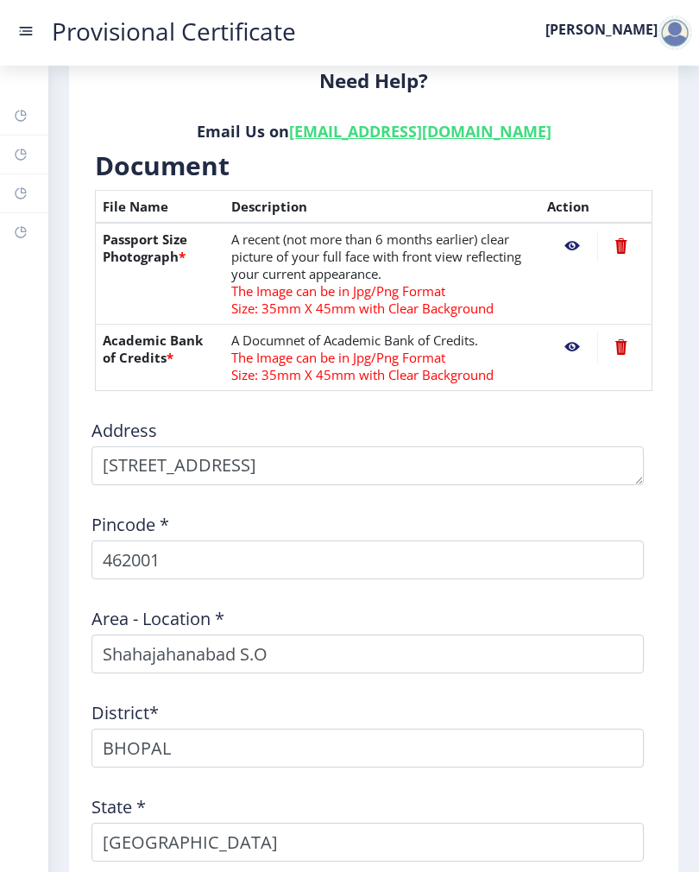
click at [158, 270] on th "Passport Size Photograph *" at bounding box center [160, 274] width 129 height 102
click at [623, 351] on nb-action at bounding box center [620, 346] width 47 height 31
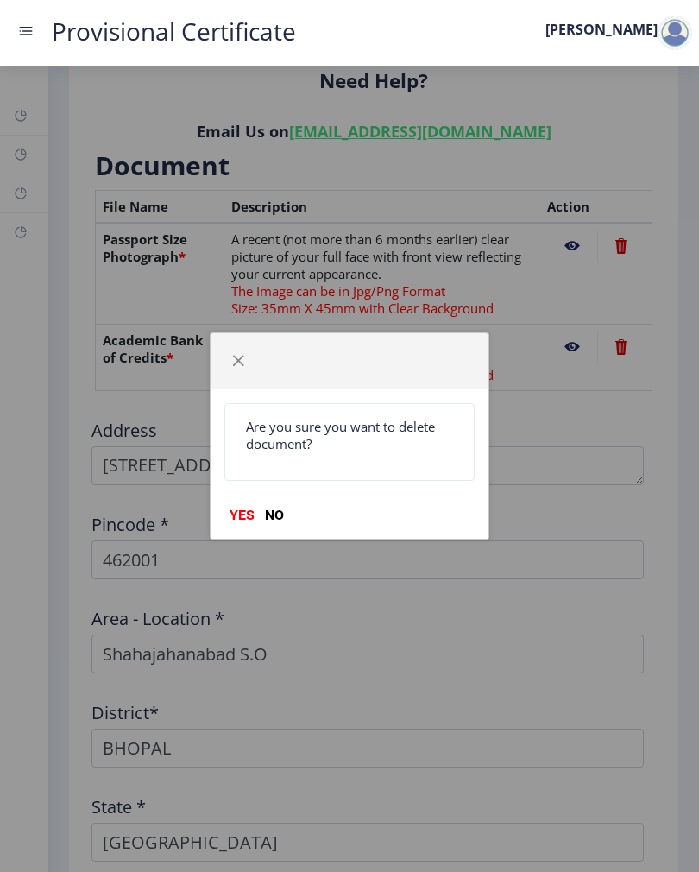
click at [259, 515] on button "YES" at bounding box center [241, 515] width 35 height 17
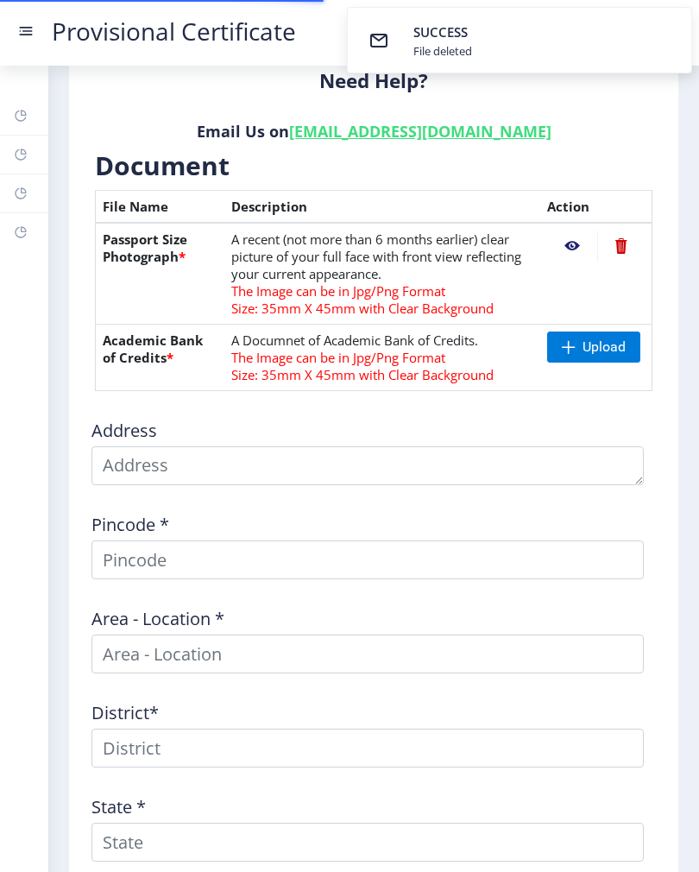
click at [615, 253] on nb-action at bounding box center [620, 245] width 47 height 31
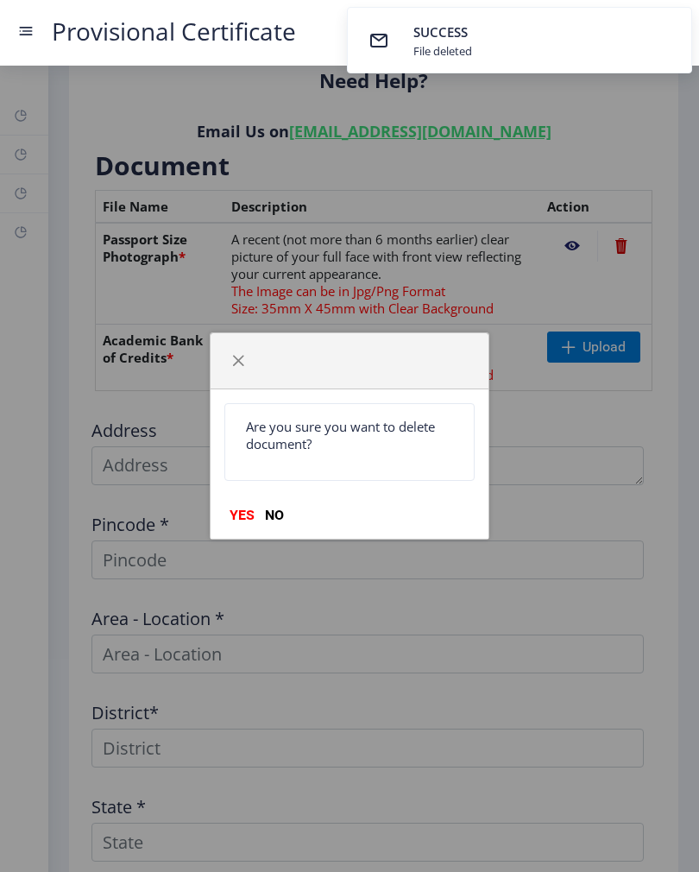
click at [260, 522] on button "YES" at bounding box center [241, 515] width 35 height 17
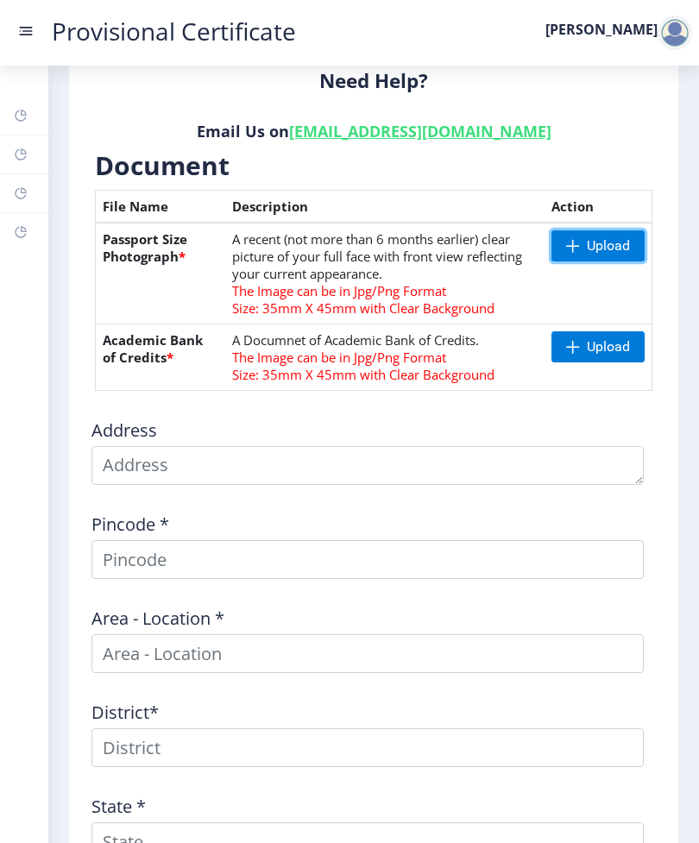
click at [599, 251] on span "Upload" at bounding box center [608, 245] width 43 height 17
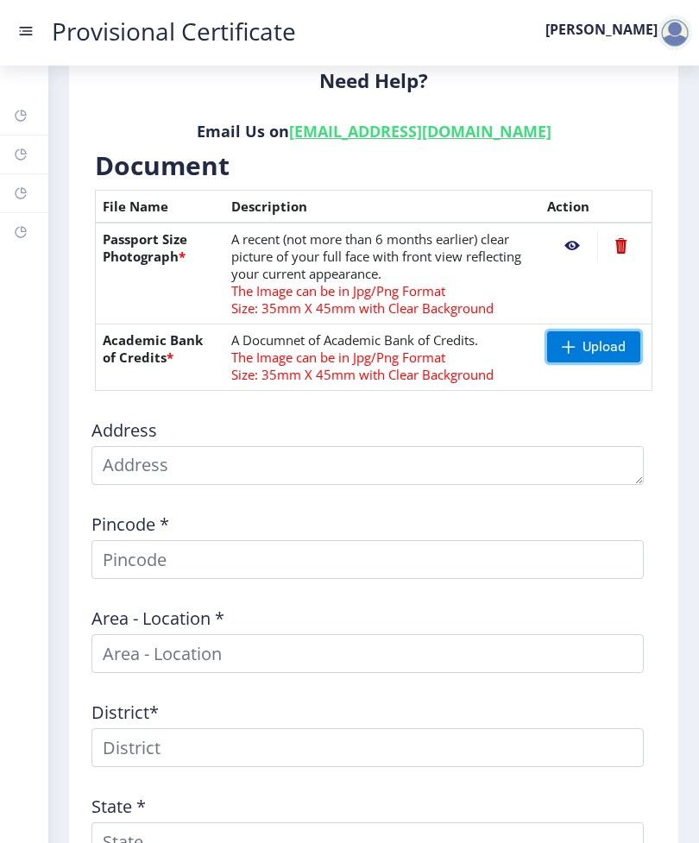
click at [585, 347] on span "Upload" at bounding box center [604, 346] width 43 height 17
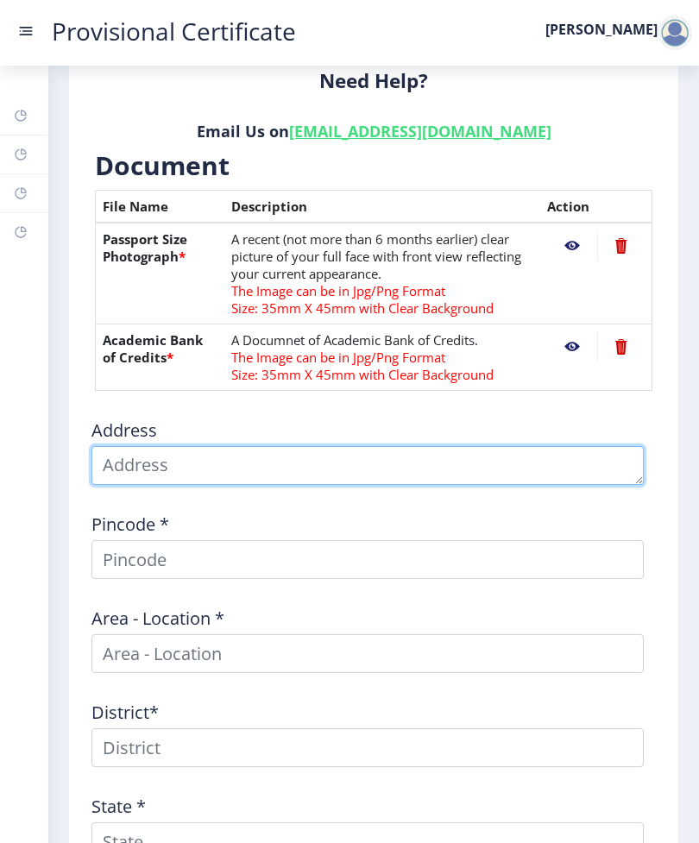
click at [370, 473] on textarea at bounding box center [367, 465] width 552 height 39
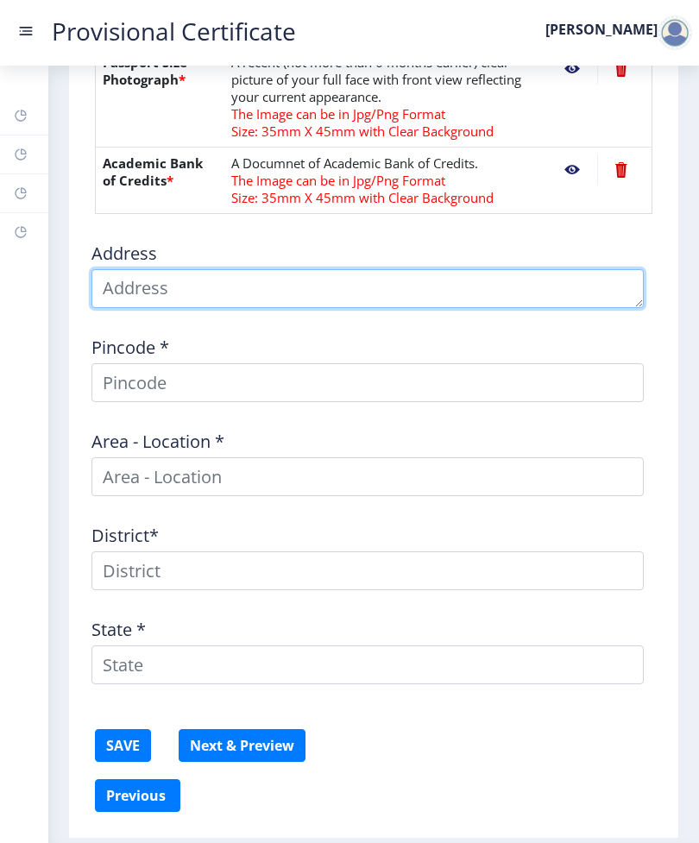
scroll to position [558, 0]
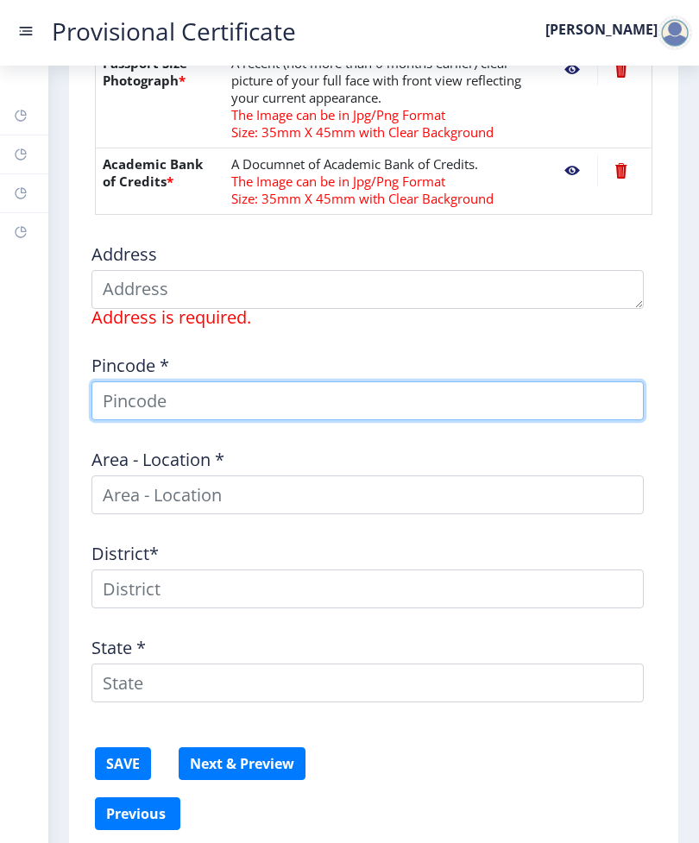
click at [317, 409] on input at bounding box center [367, 400] width 552 height 39
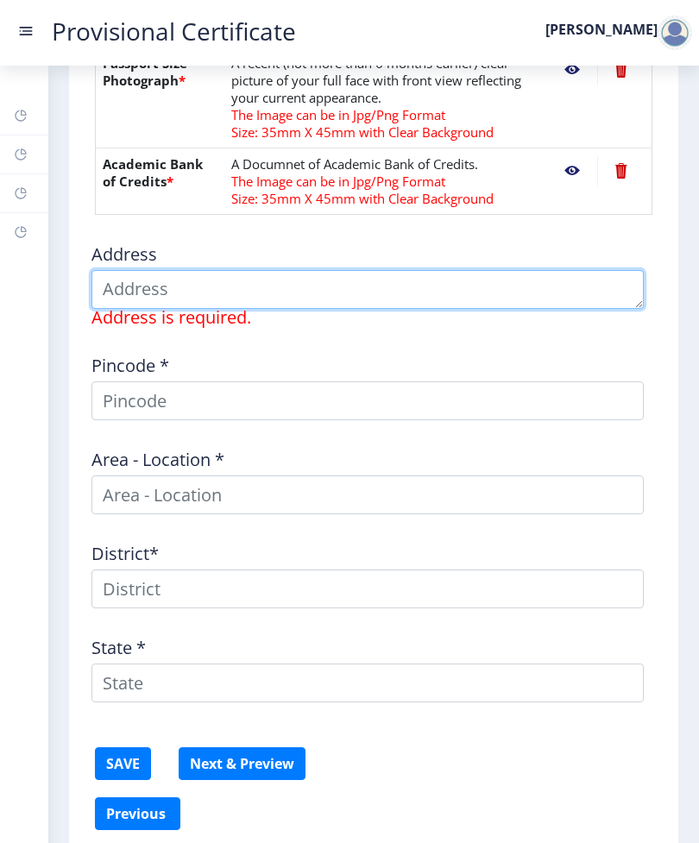
click at [398, 288] on textarea at bounding box center [367, 289] width 552 height 39
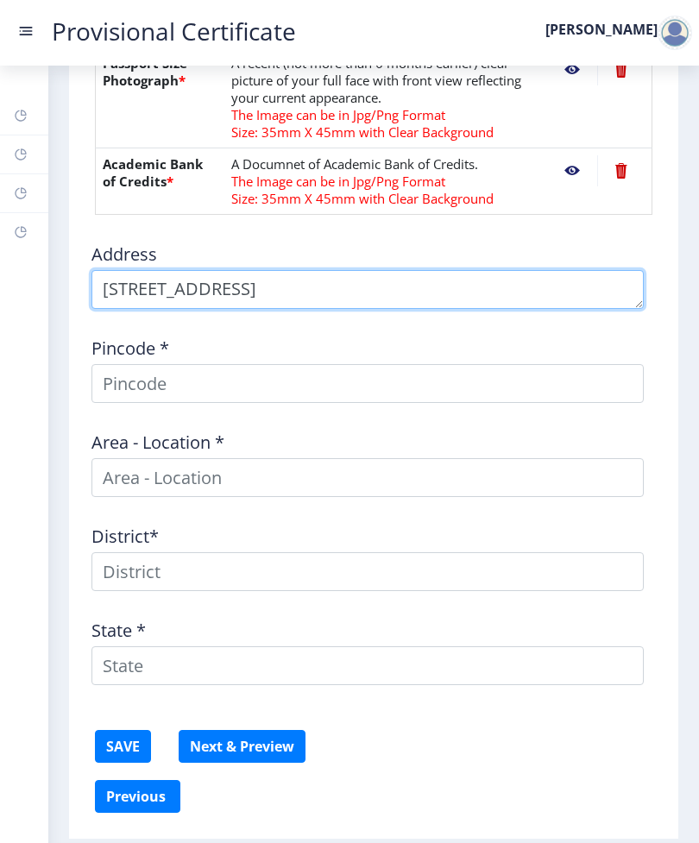
scroll to position [19, 0]
type textarea "[STREET_ADDRESS]"
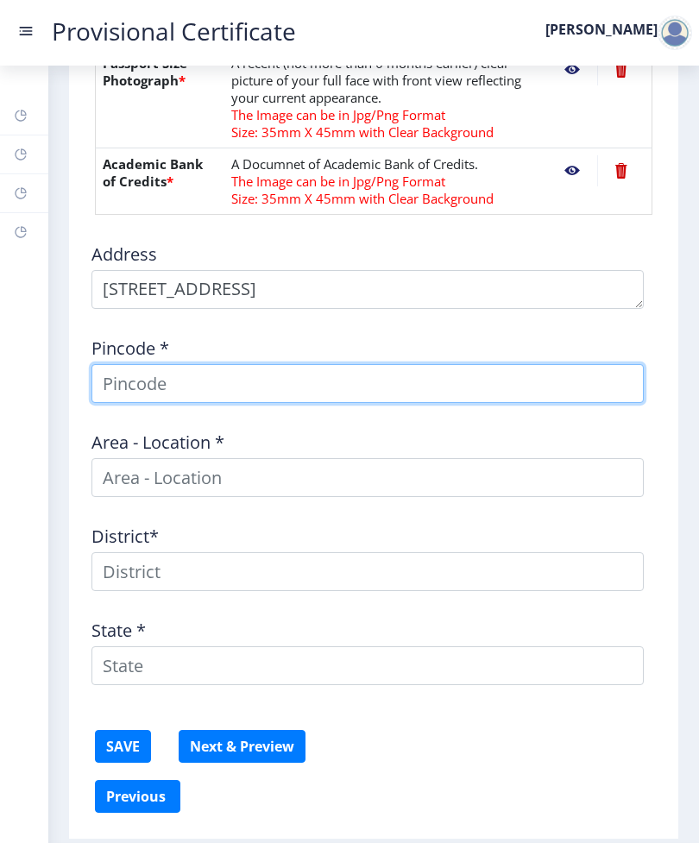
click at [354, 398] on input at bounding box center [367, 383] width 552 height 39
type input "462001"
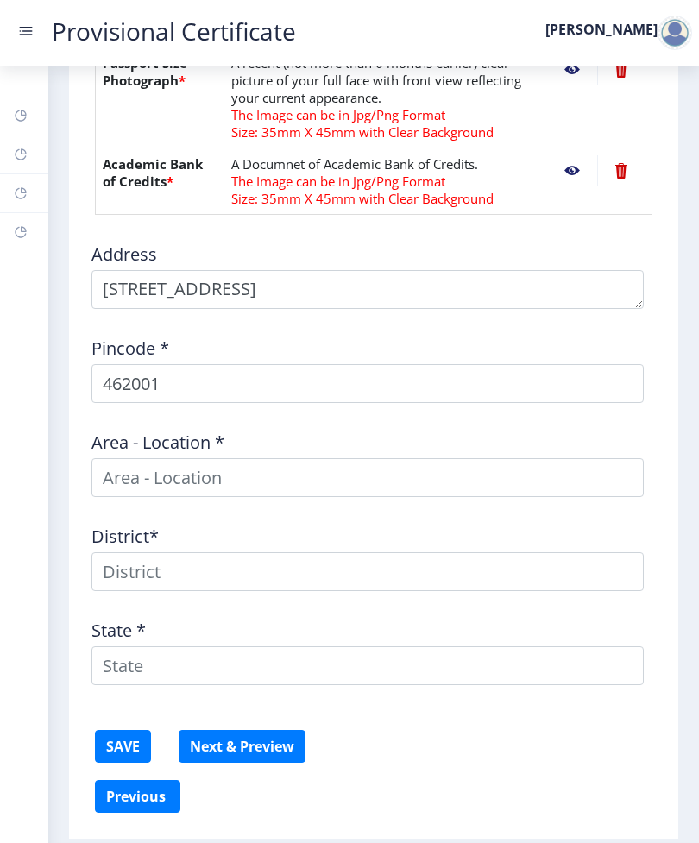
click at [317, 473] on input at bounding box center [367, 477] width 552 height 39
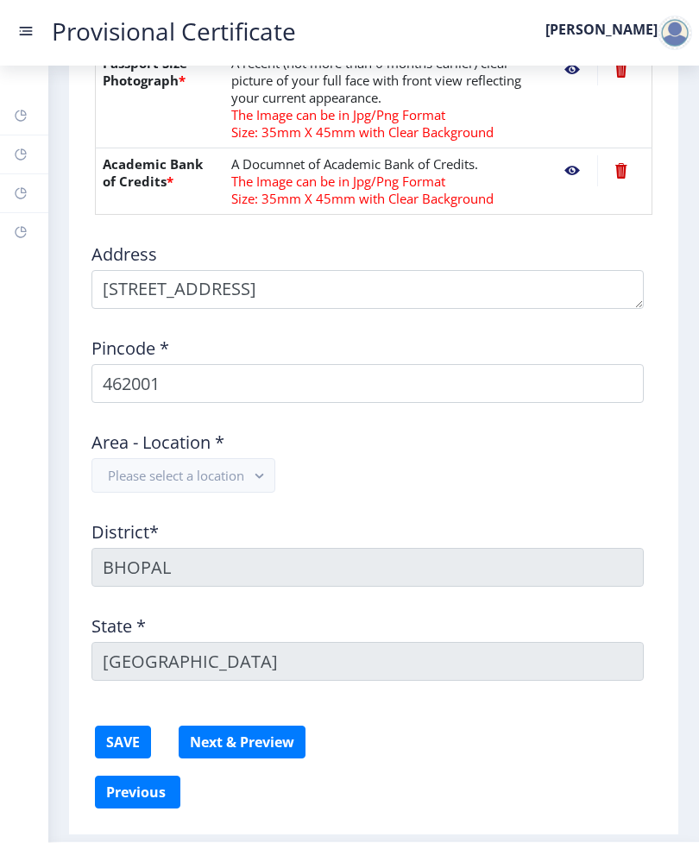
scroll to position [553, 0]
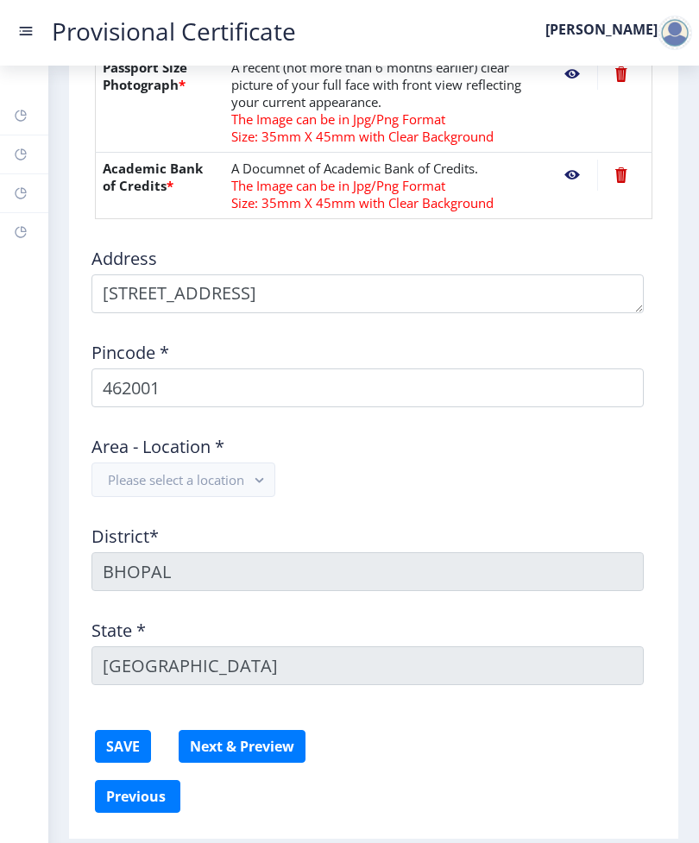
click at [233, 491] on button "Please select a location" at bounding box center [183, 480] width 184 height 35
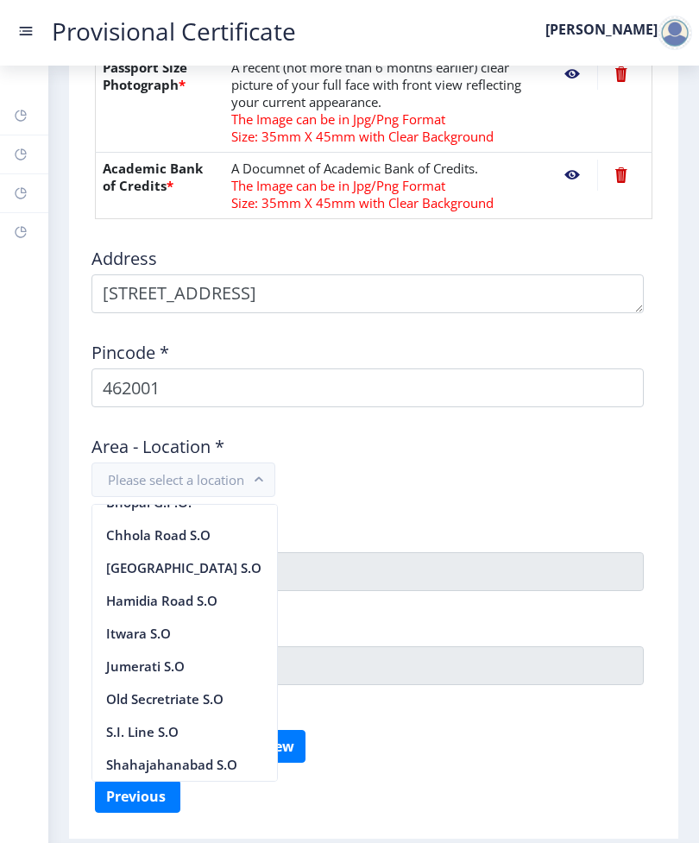
scroll to position [73, 0]
click at [236, 769] on nb-option "Shahajahanabad S.O" at bounding box center [184, 764] width 185 height 33
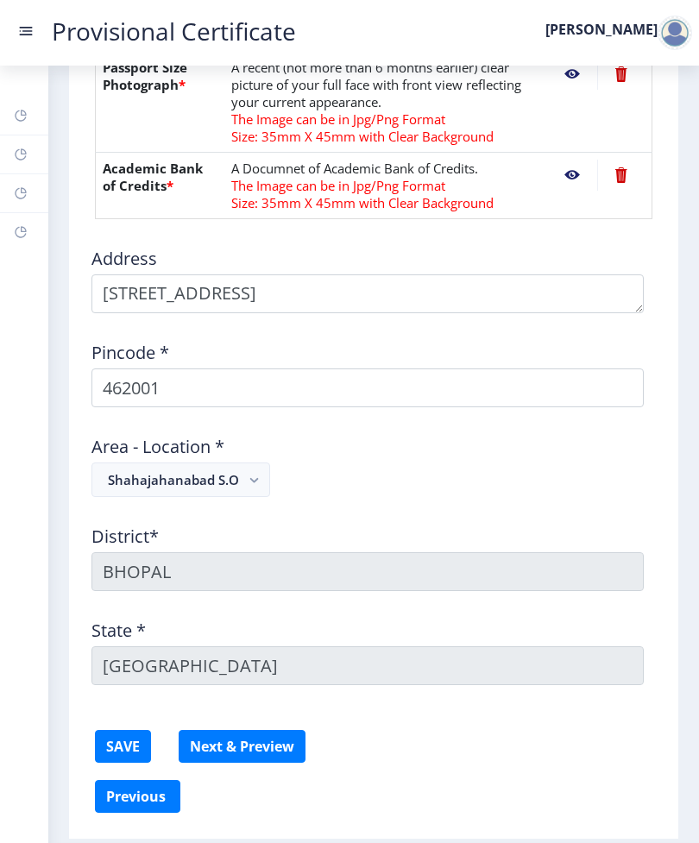
click at [137, 747] on button "SAVE" at bounding box center [123, 746] width 56 height 33
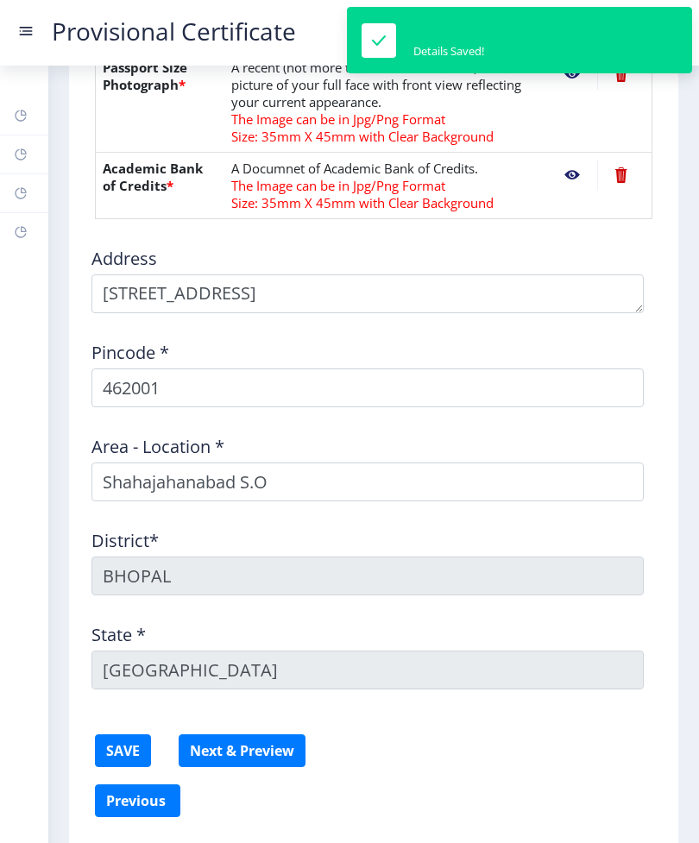
click at [268, 747] on button "Next & Preview" at bounding box center [242, 750] width 127 height 33
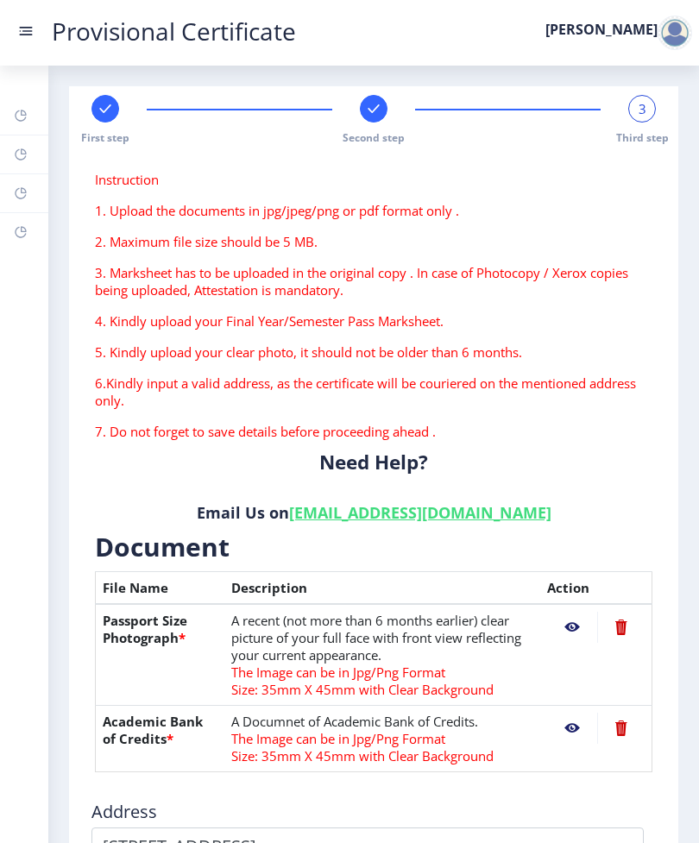
scroll to position [0, 0]
click at [648, 95] on div "3 Third step" at bounding box center [642, 120] width 28 height 50
click at [629, 110] on div "3" at bounding box center [642, 109] width 28 height 28
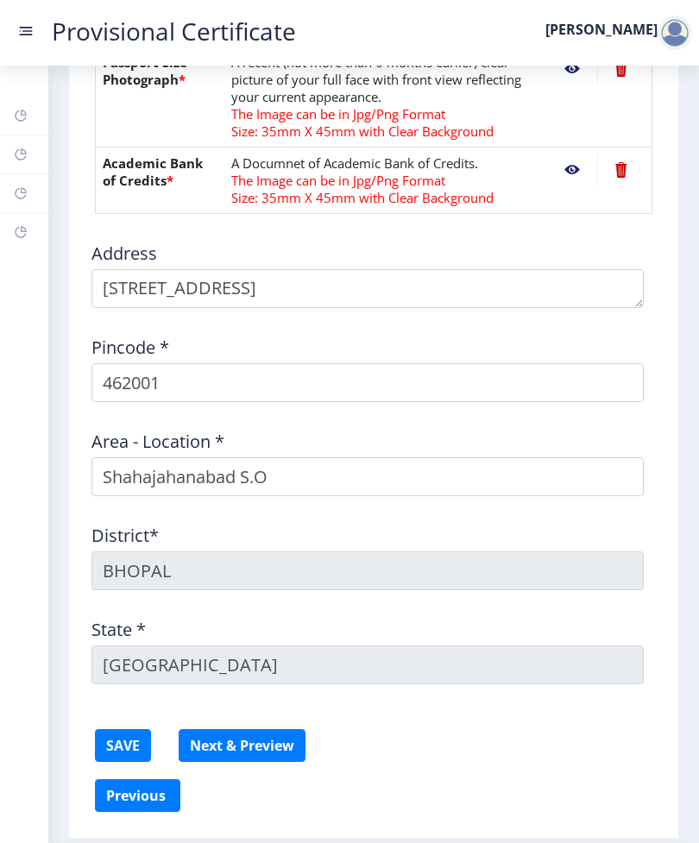
scroll to position [558, 0]
click at [128, 739] on button "SAVE" at bounding box center [123, 746] width 56 height 33
click at [394, 206] on span "Size: 35mm X 45mm with Clear Background" at bounding box center [362, 198] width 262 height 17
click at [402, 190] on span "Size: 35mm X 45mm with Clear Background" at bounding box center [362, 198] width 262 height 17
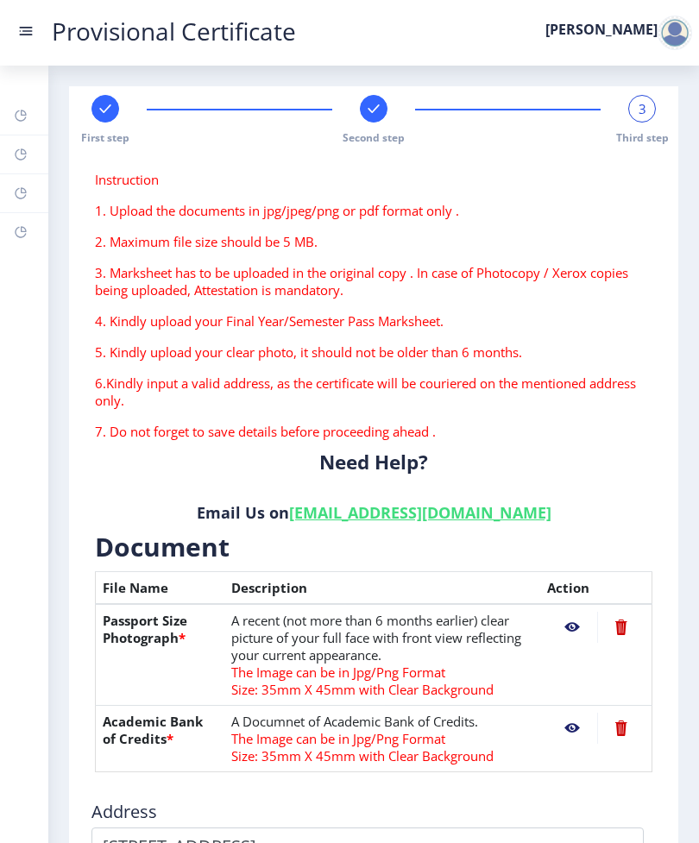
scroll to position [0, 0]
click at [359, 475] on b "Need Help?" at bounding box center [373, 462] width 109 height 27
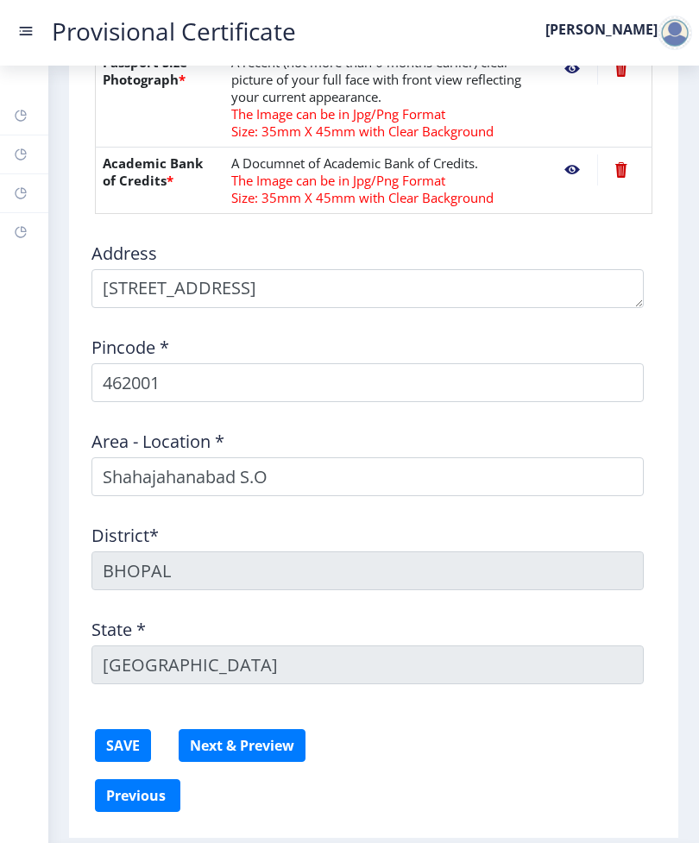
scroll to position [558, 0]
click at [247, 759] on button "Next & Preview" at bounding box center [242, 746] width 127 height 33
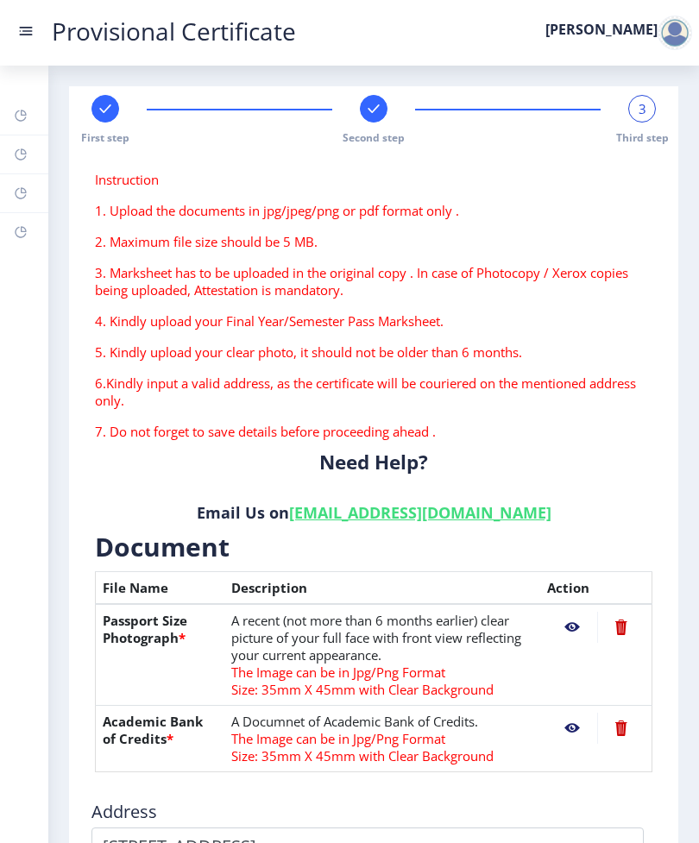
scroll to position [0, 0]
